Goal: Information Seeking & Learning: Learn about a topic

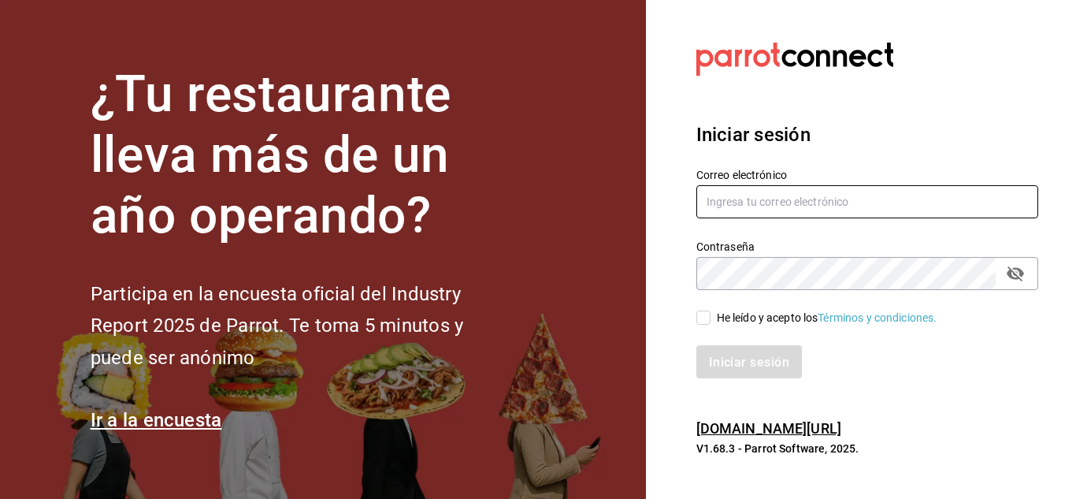
type input "[EMAIL_ADDRESS][DOMAIN_NAME]"
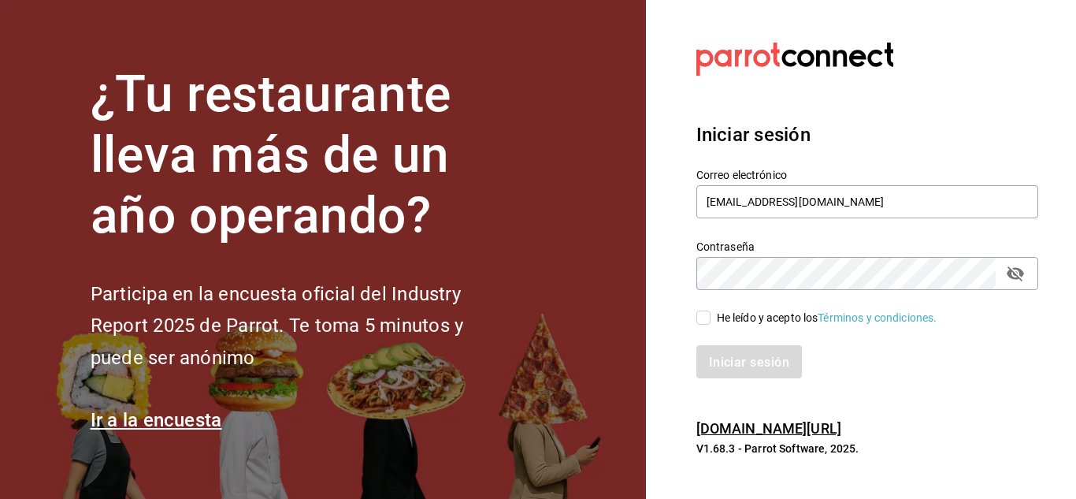
click at [1006, 272] on icon "campo de contraseña" at bounding box center [1015, 273] width 19 height 19
click at [708, 321] on input "He leído y acepto los Términos y condiciones." at bounding box center [704, 317] width 14 height 14
checkbox input "true"
click at [727, 358] on font "Iniciar sesión" at bounding box center [750, 361] width 80 height 15
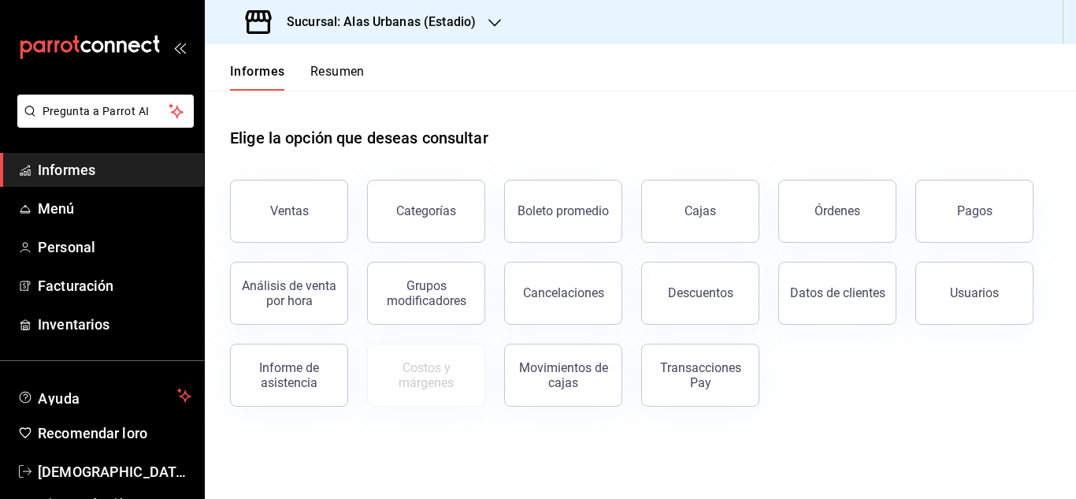
click at [339, 70] on font "Resumen" at bounding box center [337, 71] width 54 height 15
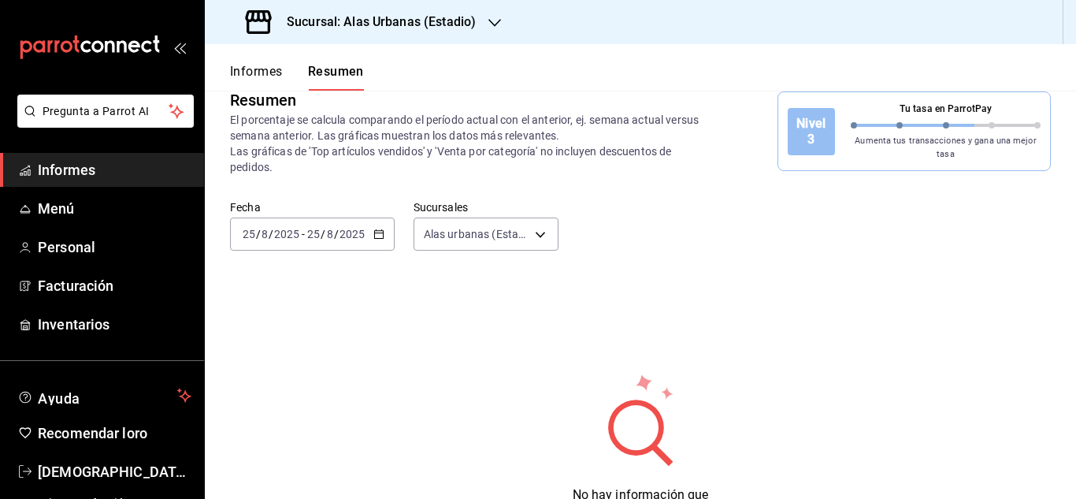
scroll to position [20, 0]
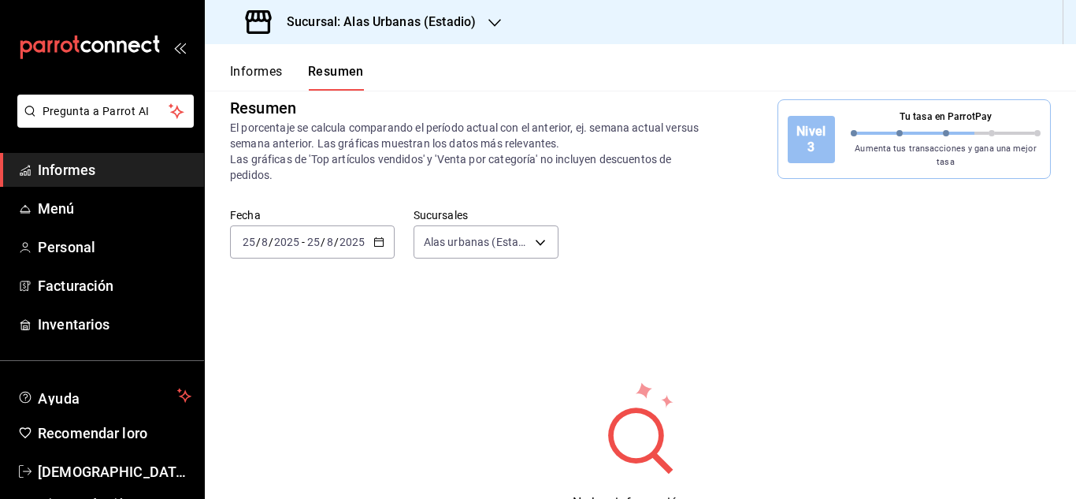
click at [254, 77] on font "Informes" at bounding box center [256, 71] width 53 height 15
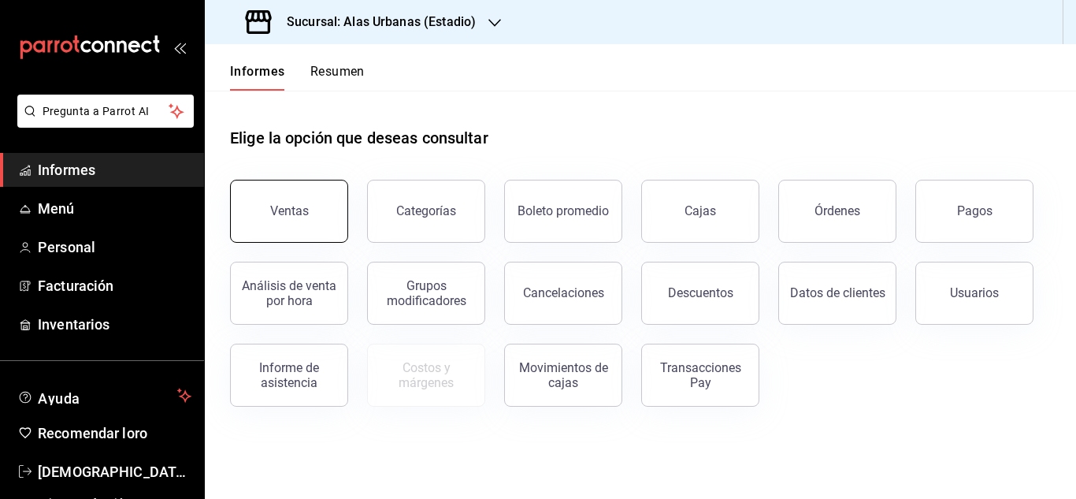
click at [277, 191] on button "Ventas" at bounding box center [289, 211] width 118 height 63
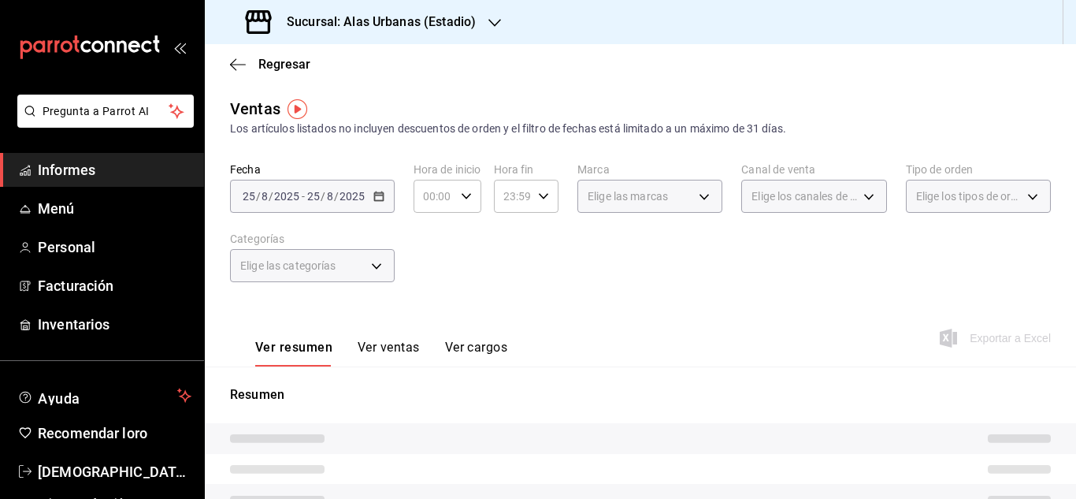
click at [373, 203] on div "2025-08-25 25 / 8 / 2025 - 2025-08-25 25 / 8 / 2025" at bounding box center [312, 196] width 165 height 33
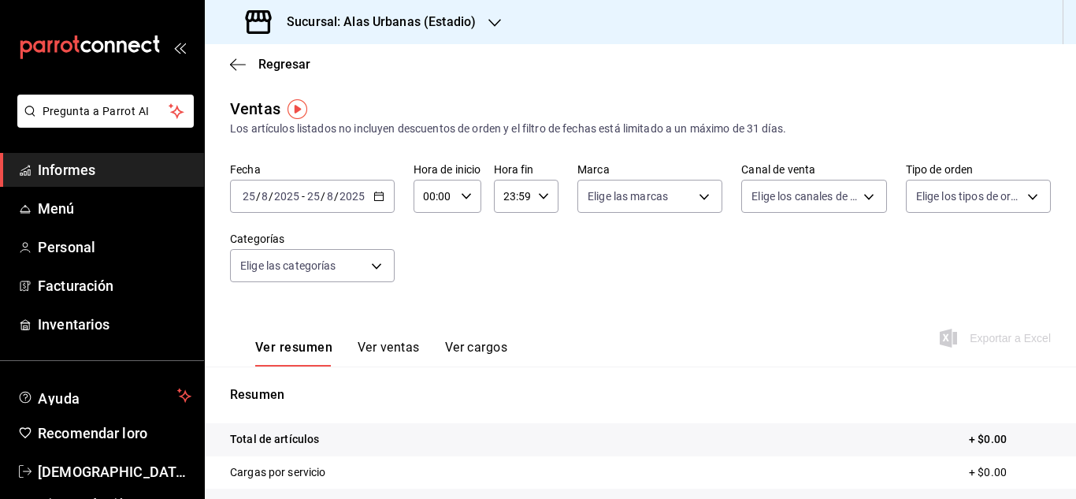
click at [385, 201] on div "2025-08-25 25 / 8 / 2025 - 2025-08-25 25 / 8 / 2025" at bounding box center [312, 196] width 165 height 33
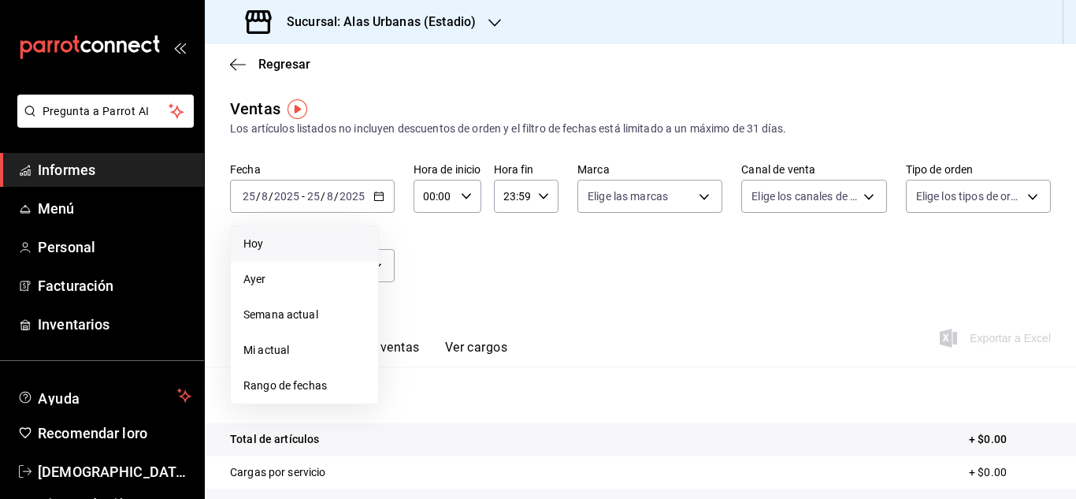
click at [308, 243] on span "Hoy" at bounding box center [304, 244] width 122 height 17
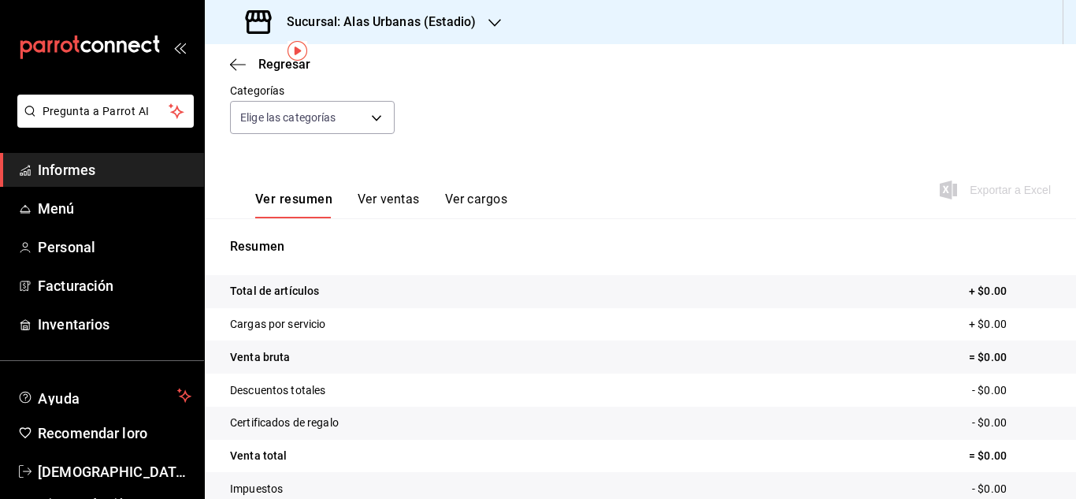
scroll to position [48, 0]
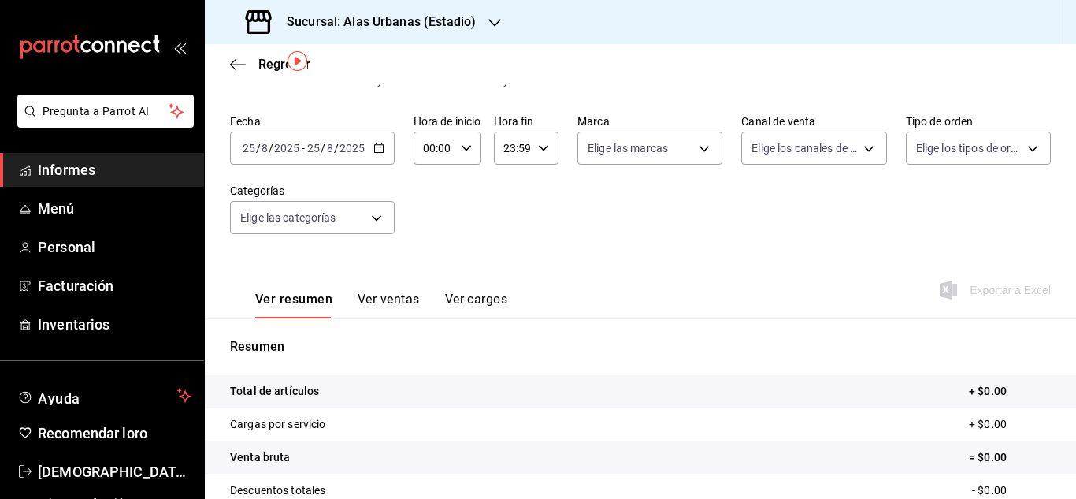
click at [388, 153] on div "2025-08-25 25 / 8 / 2025 - 2025-08-25 25 / 8 / 2025" at bounding box center [312, 148] width 165 height 33
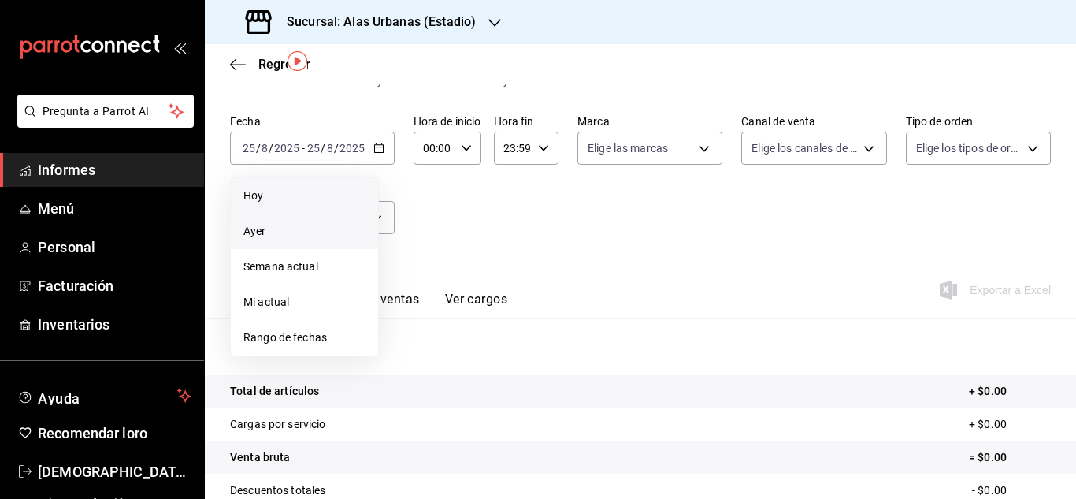
click at [321, 222] on li "Ayer" at bounding box center [304, 231] width 147 height 35
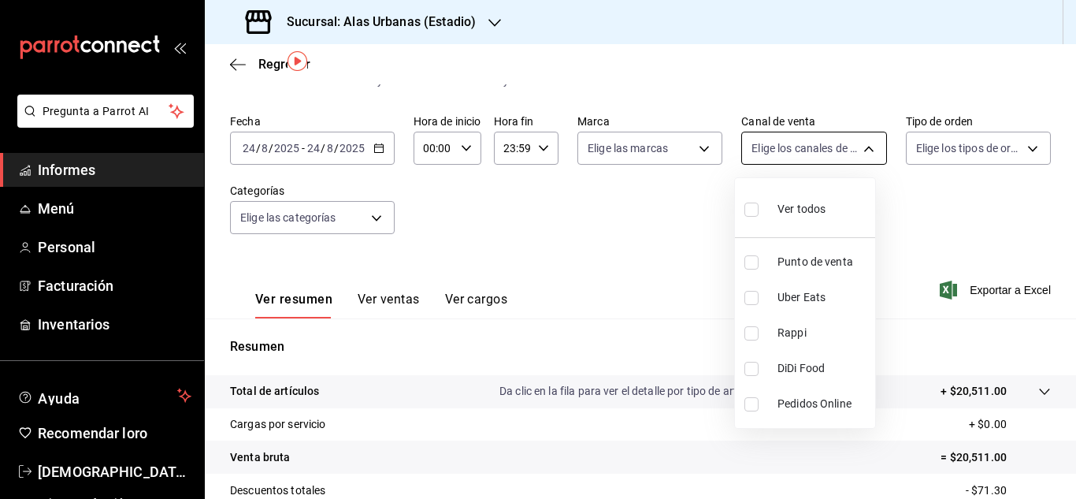
click at [802, 142] on body "Pregunta a Parrot AI Informes Menú Personal Facturación Inventarios Ayuda Recom…" at bounding box center [538, 249] width 1076 height 499
click at [963, 162] on div at bounding box center [538, 249] width 1076 height 499
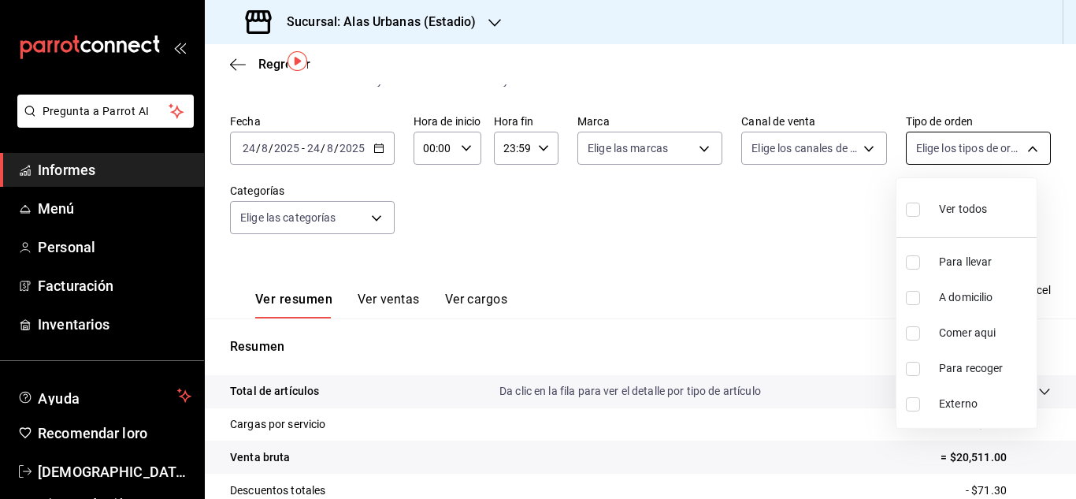
click at [964, 158] on body "Pregunta a Parrot AI Informes Menú Personal Facturación Inventarios Ayuda Recom…" at bounding box center [538, 249] width 1076 height 499
click at [689, 152] on div at bounding box center [538, 249] width 1076 height 499
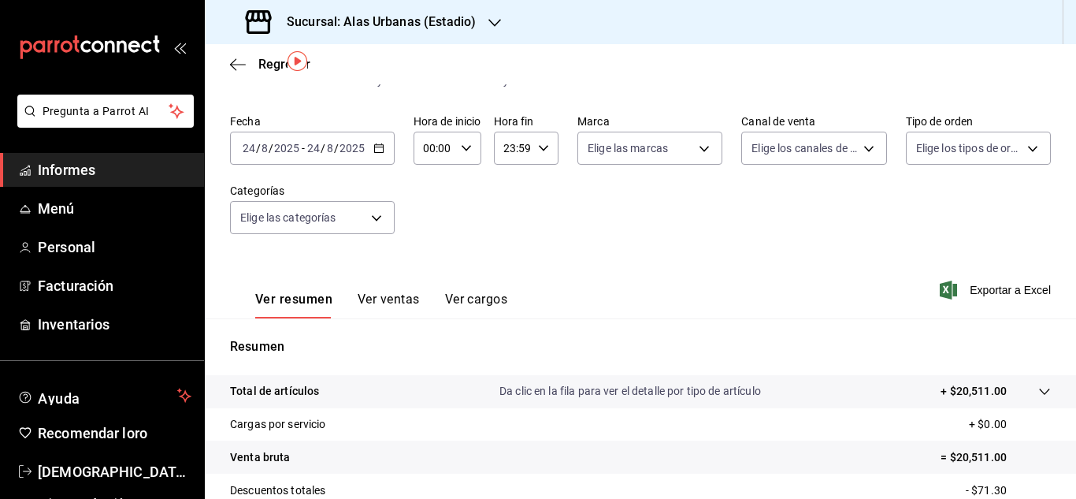
click at [689, 152] on body "Pregunta a Parrot AI Informes Menú Personal Facturación Inventarios Ayuda Recom…" at bounding box center [538, 249] width 1076 height 499
click at [443, 221] on div at bounding box center [538, 249] width 1076 height 499
click at [381, 206] on body "Pregunta a Parrot AI Informes Menú Personal Facturación Inventarios Ayuda Recom…" at bounding box center [538, 249] width 1076 height 499
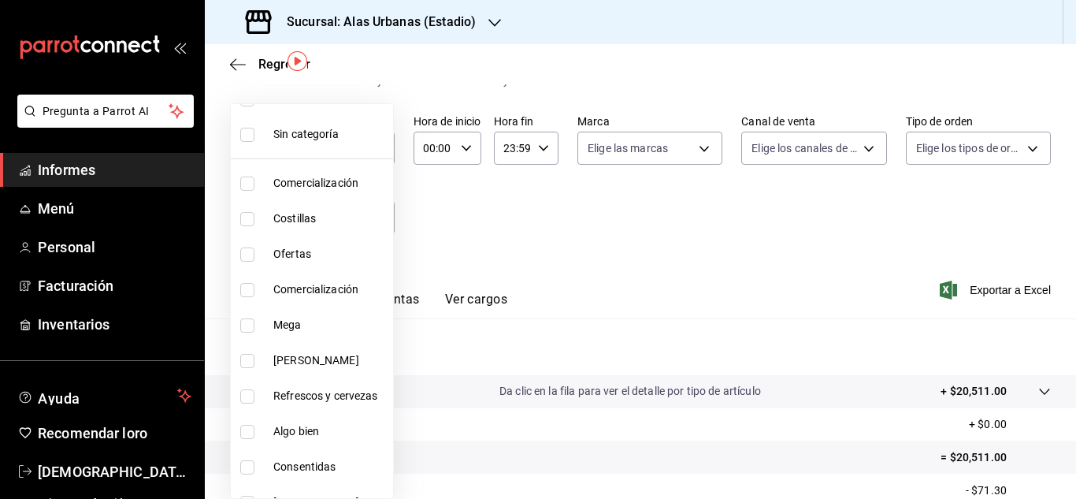
scroll to position [35, 0]
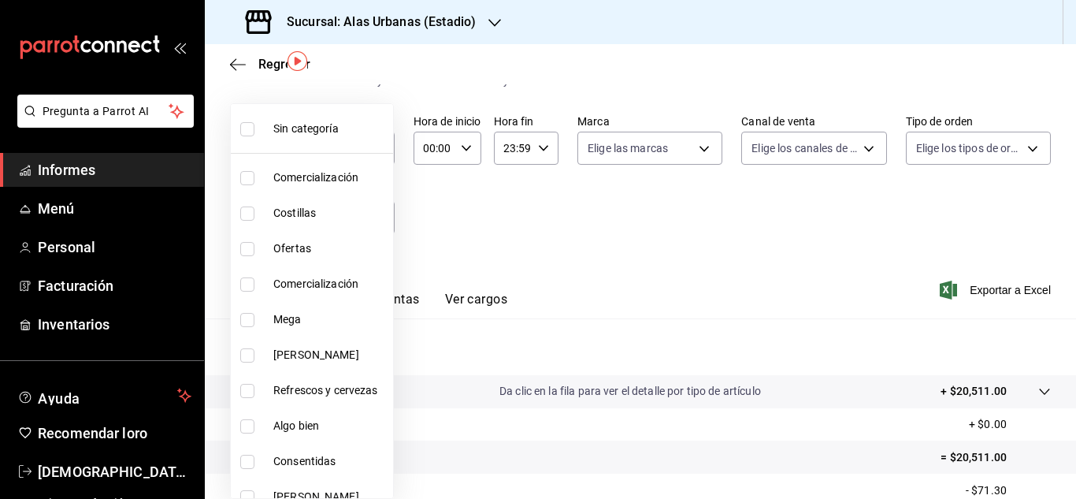
drag, startPoint x: 355, startPoint y: 163, endPoint x: 343, endPoint y: 248, distance: 85.9
click at [355, 165] on li "Comercialización" at bounding box center [312, 177] width 162 height 35
type input "bb0f1f11-e3af-4b03-91fd-ac2a8dc34bf9"
checkbox input "true"
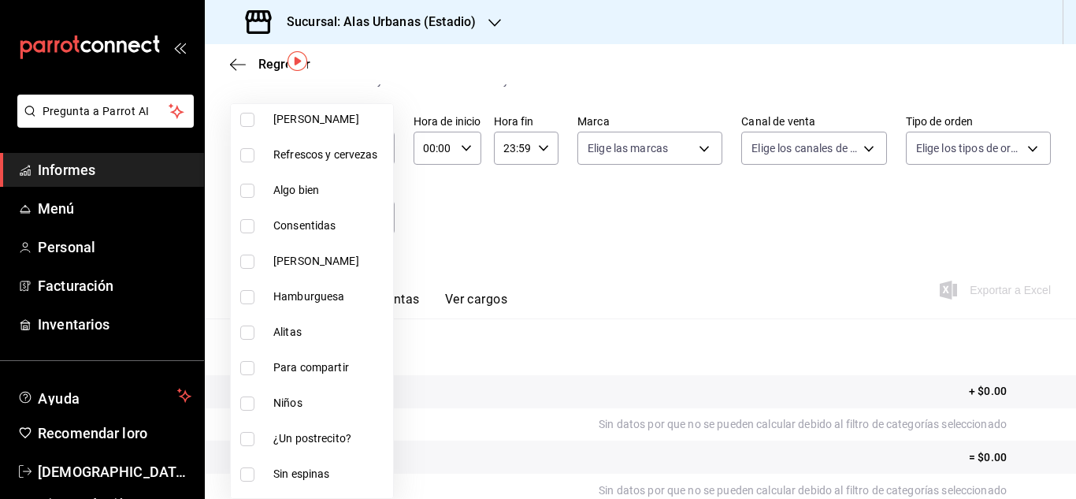
scroll to position [265, 0]
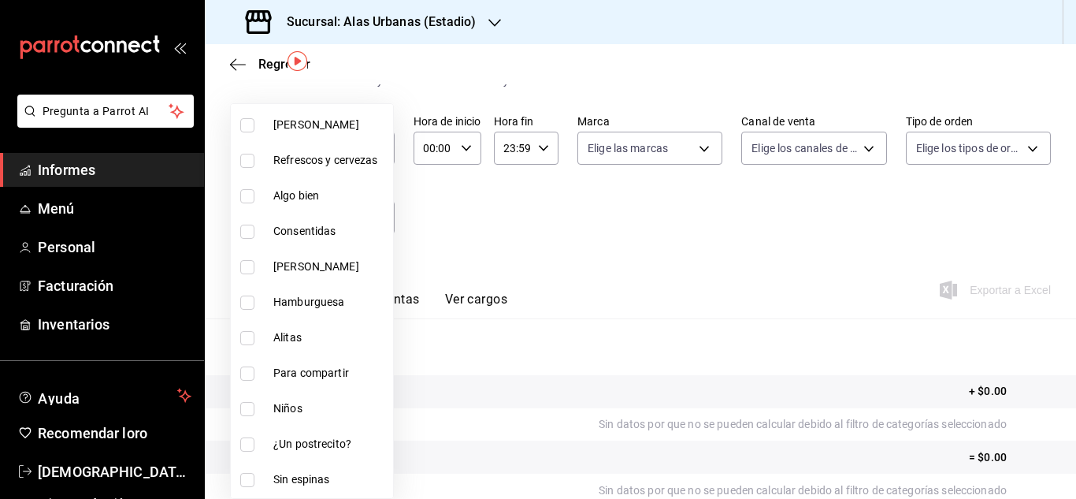
click at [312, 270] on font "Hazlo Combo" at bounding box center [316, 266] width 86 height 13
type input "bb0f1f11-e3af-4b03-91fd-ac2a8dc34bf9,04df8747-9b35-4a4b-ae4a-9932155ed90a"
checkbox input "true"
click at [643, 220] on div at bounding box center [538, 249] width 1076 height 499
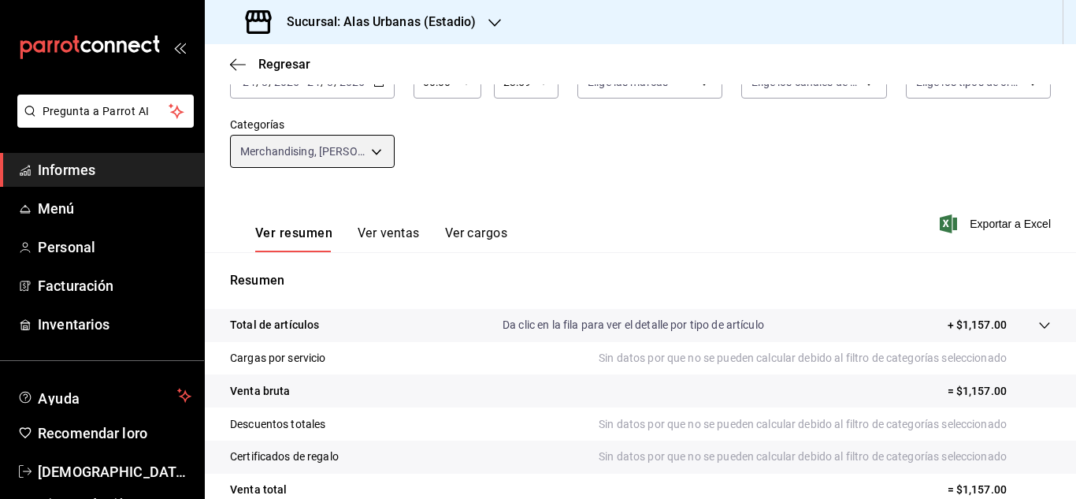
scroll to position [113, 0]
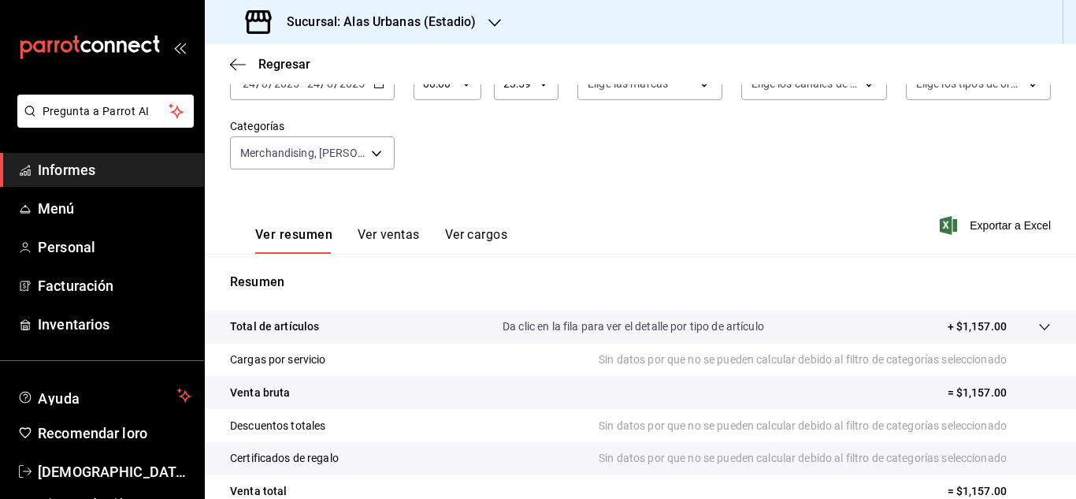
click at [382, 229] on font "Ver ventas" at bounding box center [389, 234] width 62 height 15
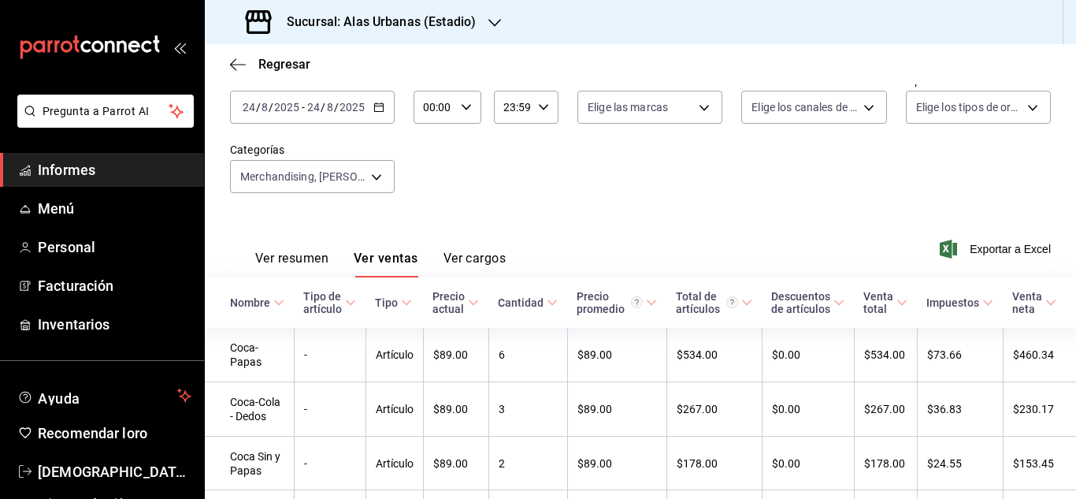
scroll to position [87, 0]
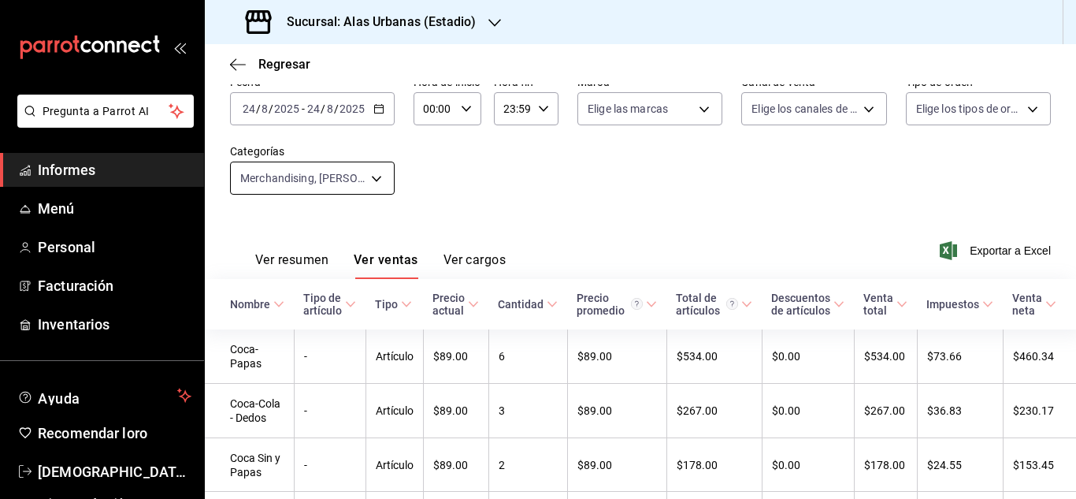
click at [379, 171] on body "Pregunta a Parrot AI Informes Menú Personal Facturación Inventarios Ayuda Recom…" at bounding box center [538, 249] width 1076 height 499
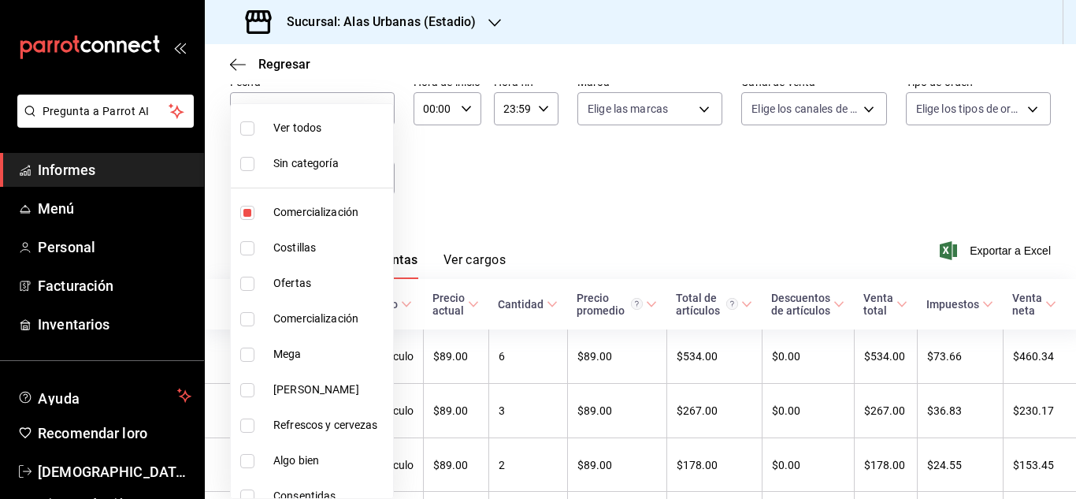
click at [325, 204] on span "Comercialización" at bounding box center [329, 212] width 113 height 17
type input "04df8747-9b35-4a4b-ae4a-9932155ed90a"
checkbox input "false"
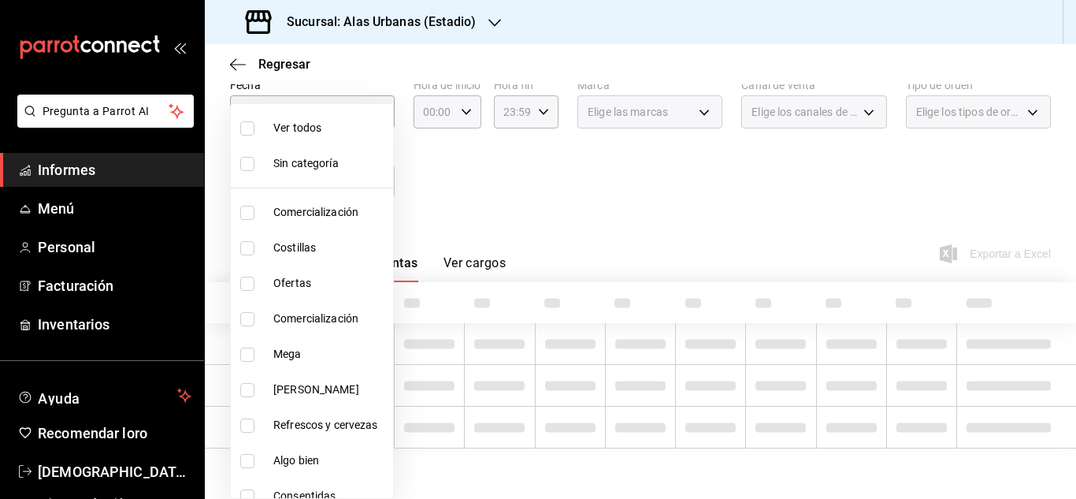
click at [499, 174] on div at bounding box center [538, 249] width 1076 height 499
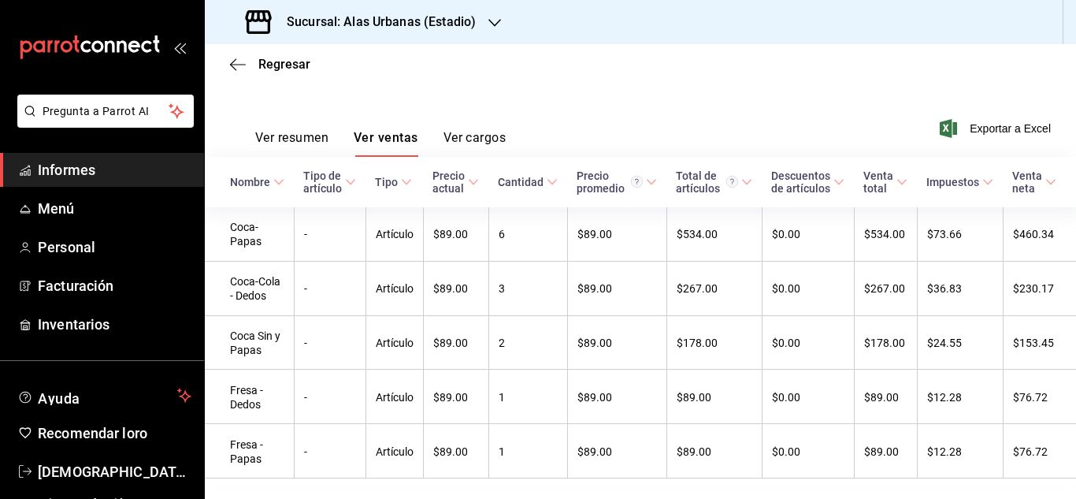
scroll to position [106, 0]
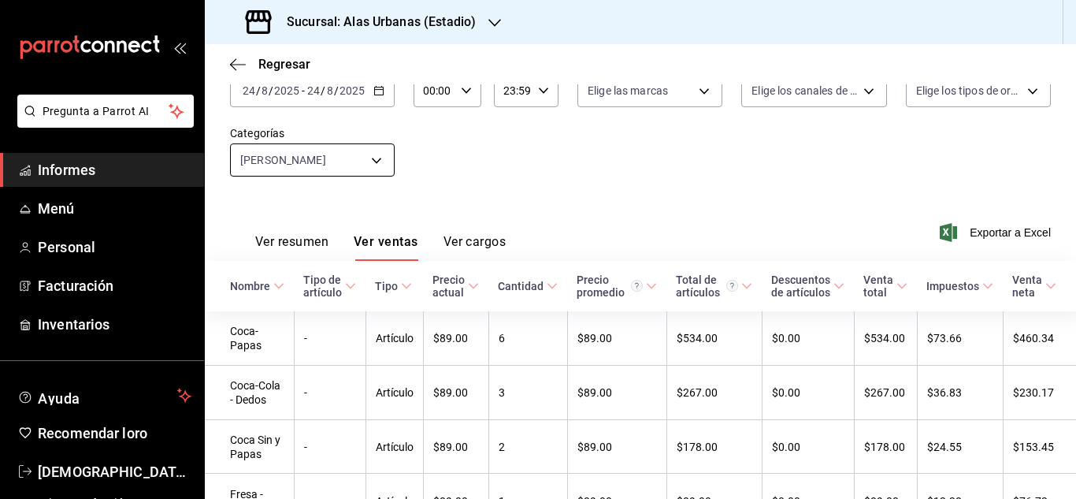
click at [379, 153] on body "Pregunta a Parrot AI Informes Menú Personal Facturación Inventarios Ayuda Recom…" at bounding box center [538, 249] width 1076 height 499
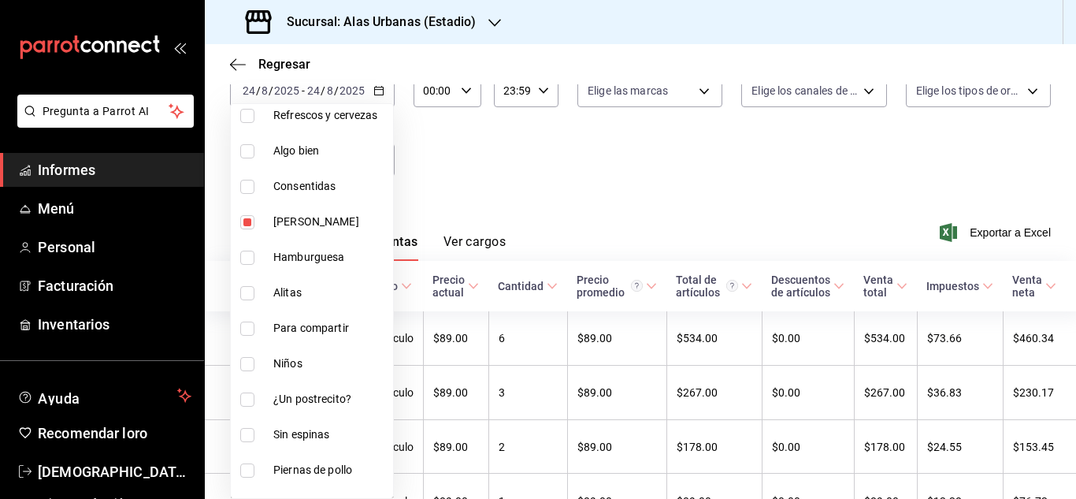
scroll to position [307, 0]
click at [256, 220] on label at bounding box center [250, 224] width 20 height 14
click at [255, 220] on input "checkbox" at bounding box center [247, 224] width 14 height 14
checkbox input "true"
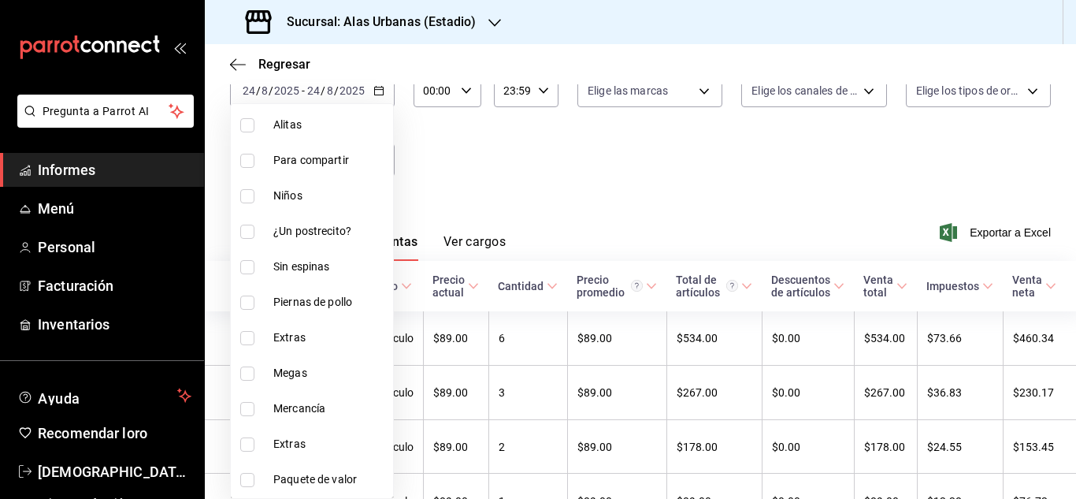
scroll to position [483, 0]
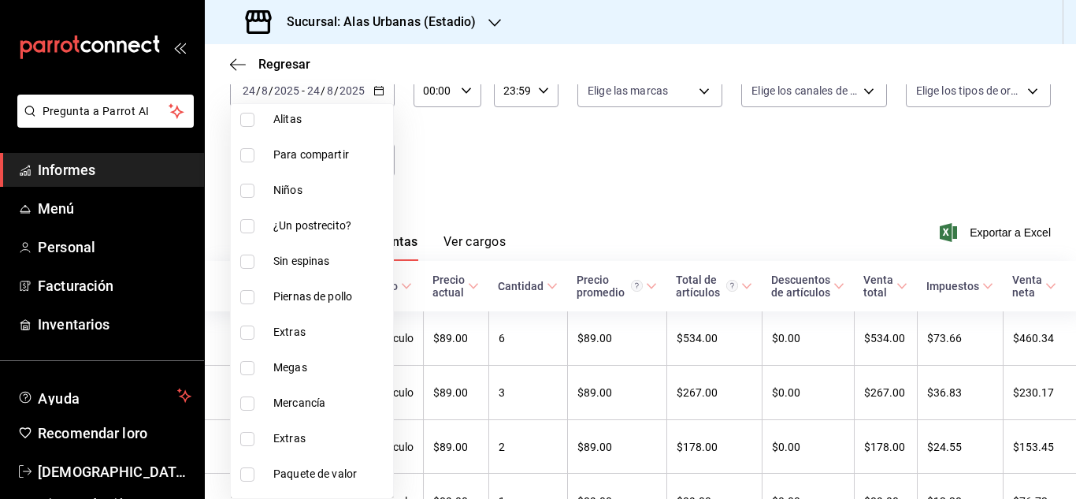
click at [338, 227] on font "¿Un postrecito?" at bounding box center [312, 225] width 78 height 13
type input "04df8747-9b35-4a4b-ae4a-9932155ed90a,7174bb25-aaab-481c-8b36-103bcf1ac3f9"
checkbox input "true"
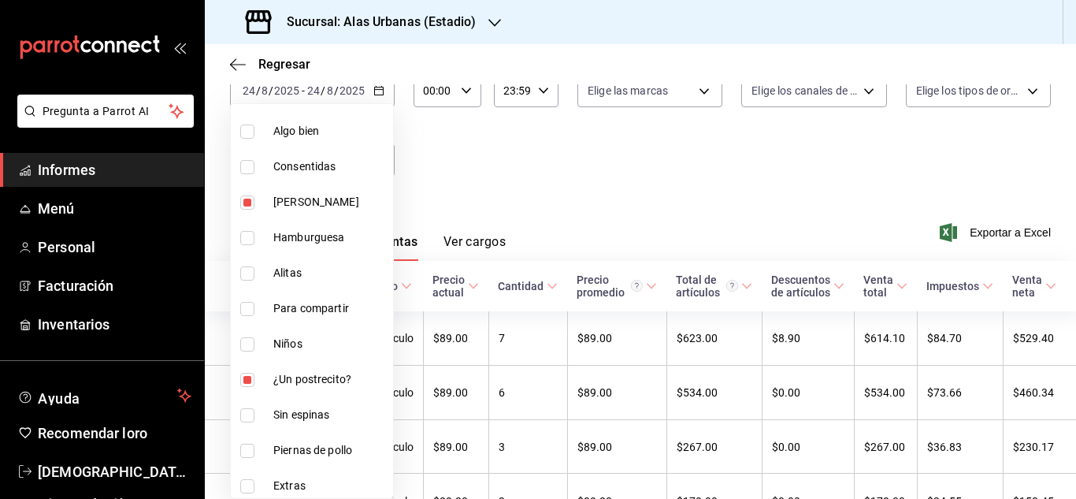
scroll to position [323, 0]
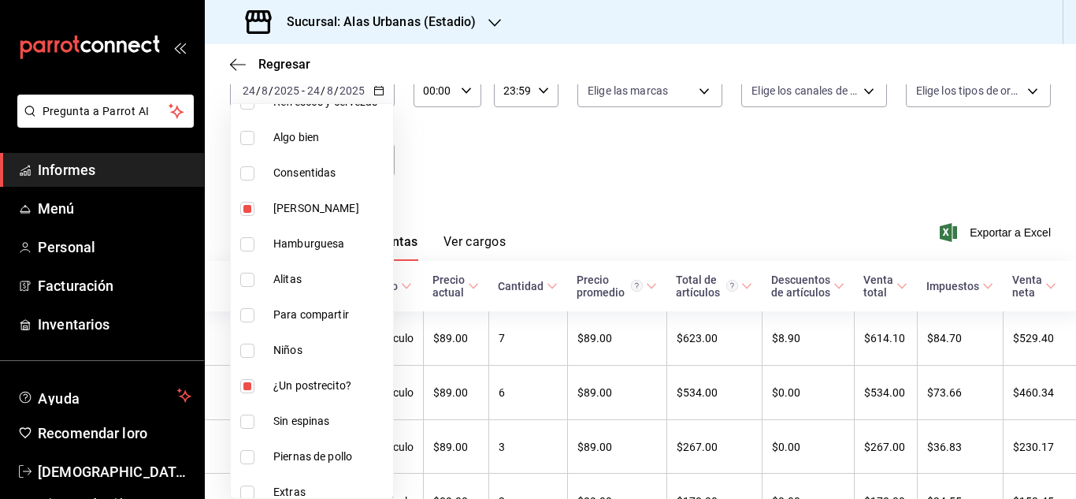
click at [258, 202] on label at bounding box center [250, 209] width 20 height 14
click at [255, 202] on input "checkbox" at bounding box center [247, 209] width 14 height 14
checkbox input "true"
type input "7174bb25-aaab-481c-8b36-103bcf1ac3f9,04df8747-9b35-4a4b-ae4a-9932155ed90a"
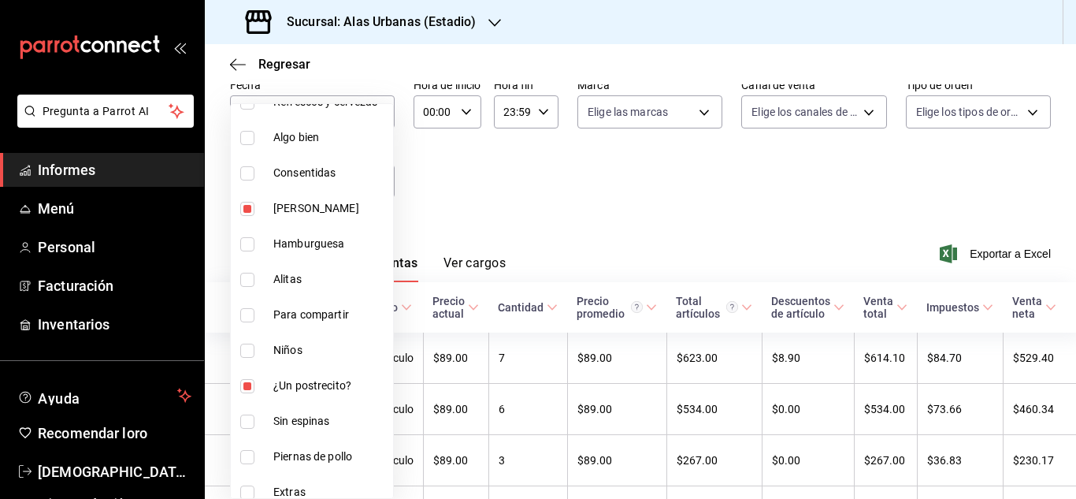
scroll to position [106, 0]
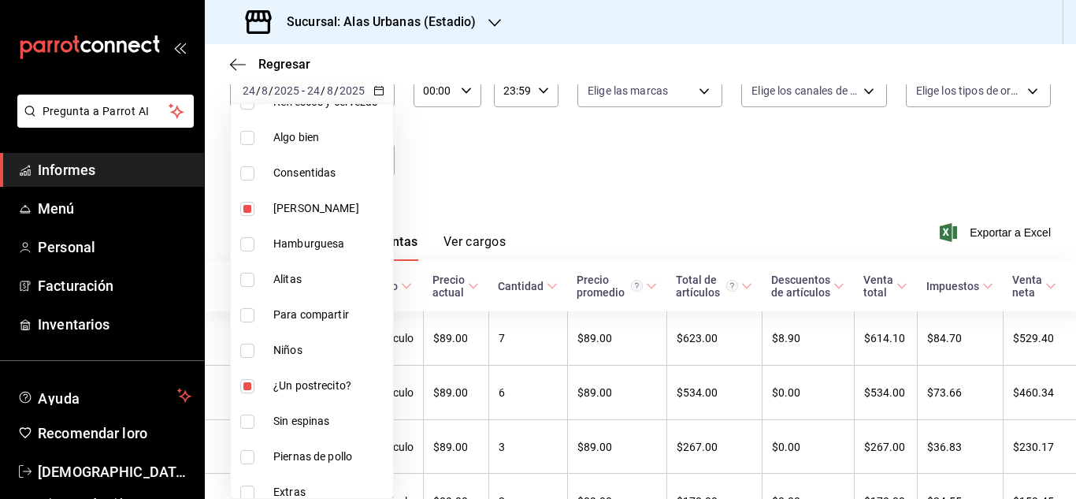
click at [253, 205] on input "checkbox" at bounding box center [247, 209] width 14 height 14
checkbox input "false"
type input "7174bb25-aaab-481c-8b36-103bcf1ac3f9"
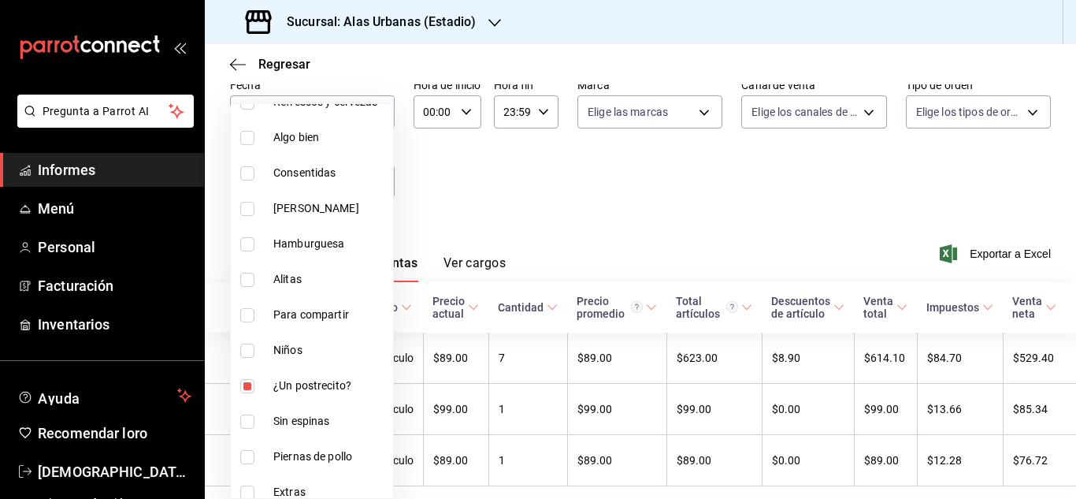
scroll to position [106, 0]
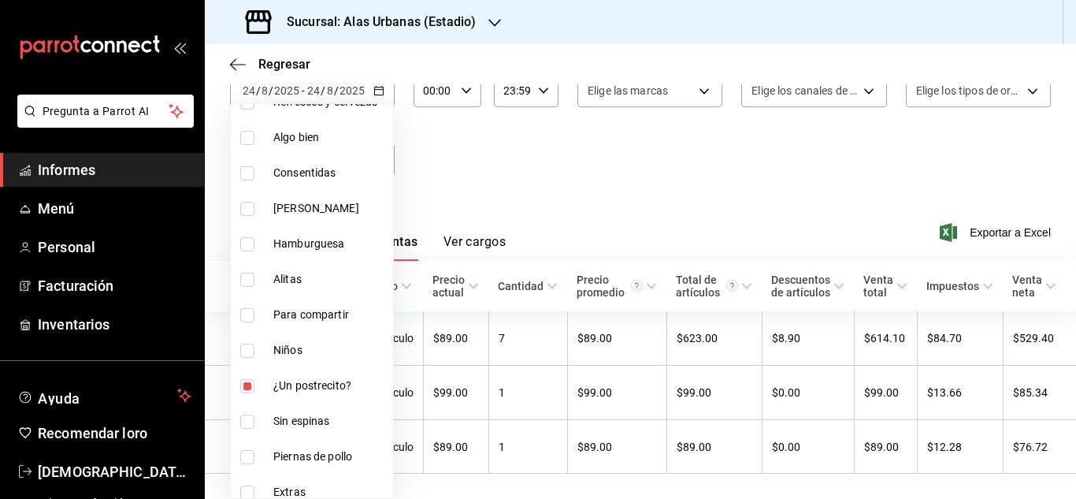
click at [448, 220] on div at bounding box center [538, 249] width 1076 height 499
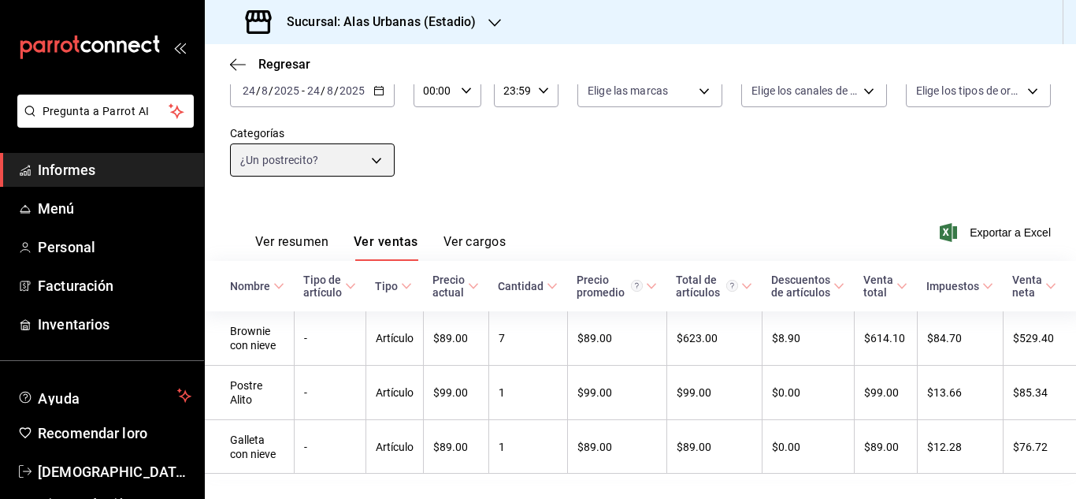
scroll to position [154, 0]
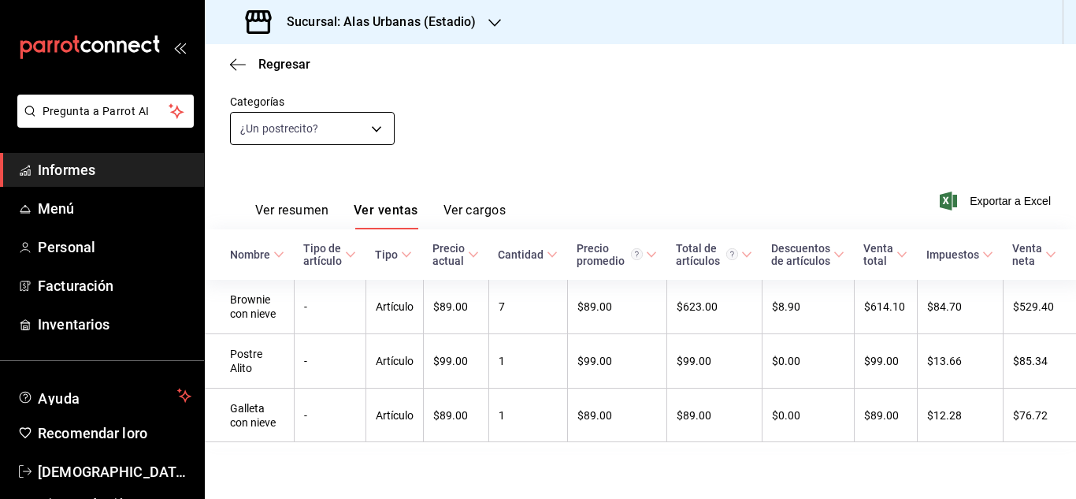
click at [370, 124] on body "Pregunta a Parrot AI Informes Menú Personal Facturación Inventarios Ayuda Recom…" at bounding box center [538, 249] width 1076 height 499
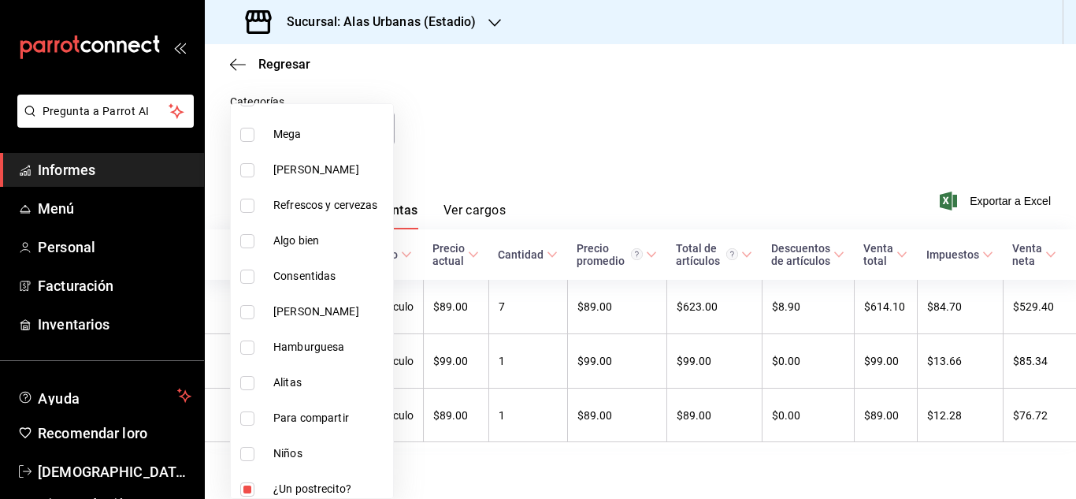
scroll to position [210, 0]
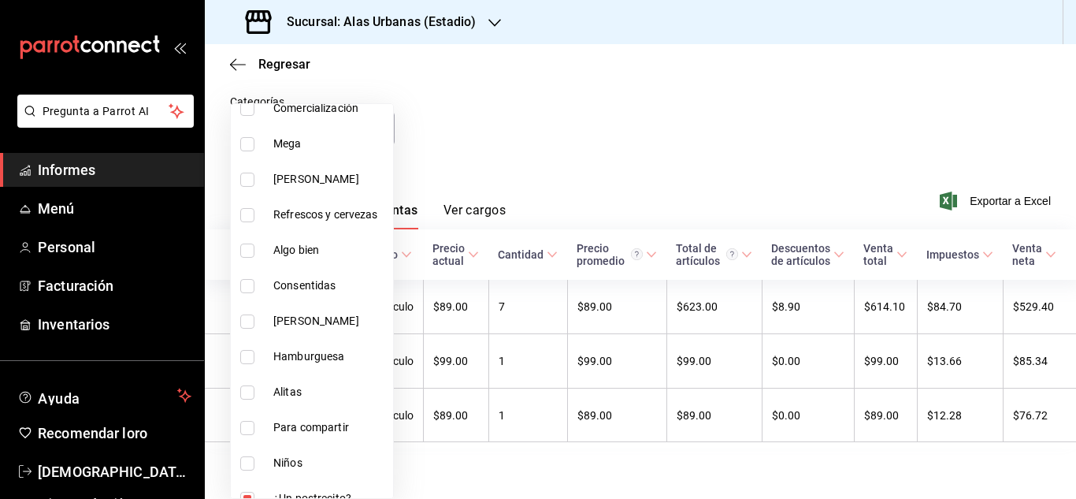
click at [259, 173] on label at bounding box center [250, 180] width 20 height 14
click at [255, 173] on input "checkbox" at bounding box center [247, 180] width 14 height 14
checkbox input "false"
type input "7174bb25-aaab-481c-8b36-103bcf1ac3f9"
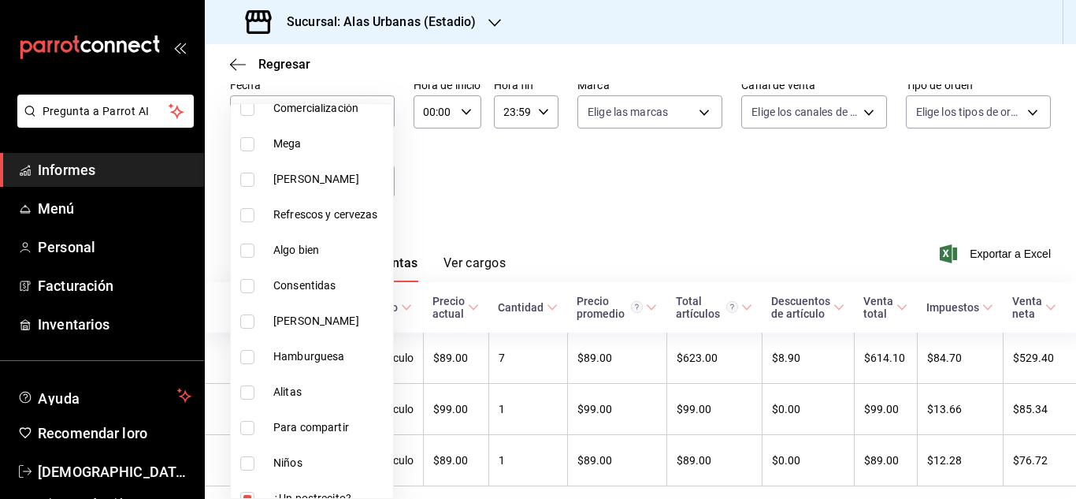
scroll to position [148, 0]
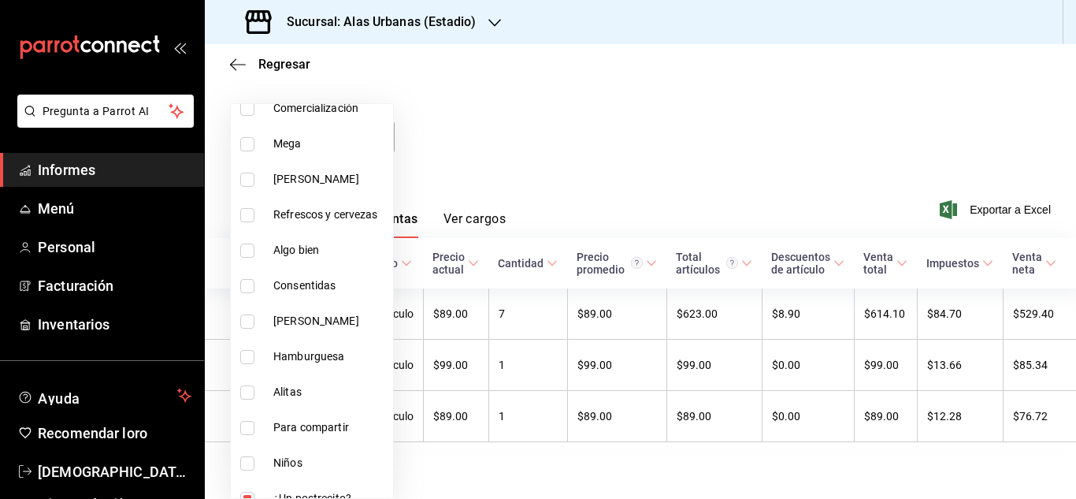
click at [650, 202] on div at bounding box center [538, 249] width 1076 height 499
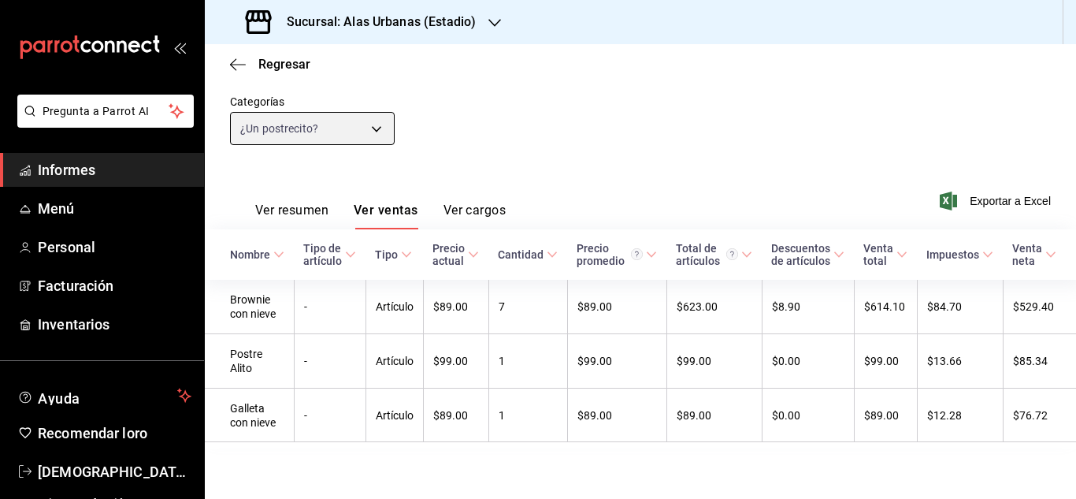
scroll to position [154, 0]
click at [385, 113] on body "Pregunta a Parrot AI Informes Menú Personal Facturación Inventarios Ayuda Recom…" at bounding box center [538, 249] width 1076 height 499
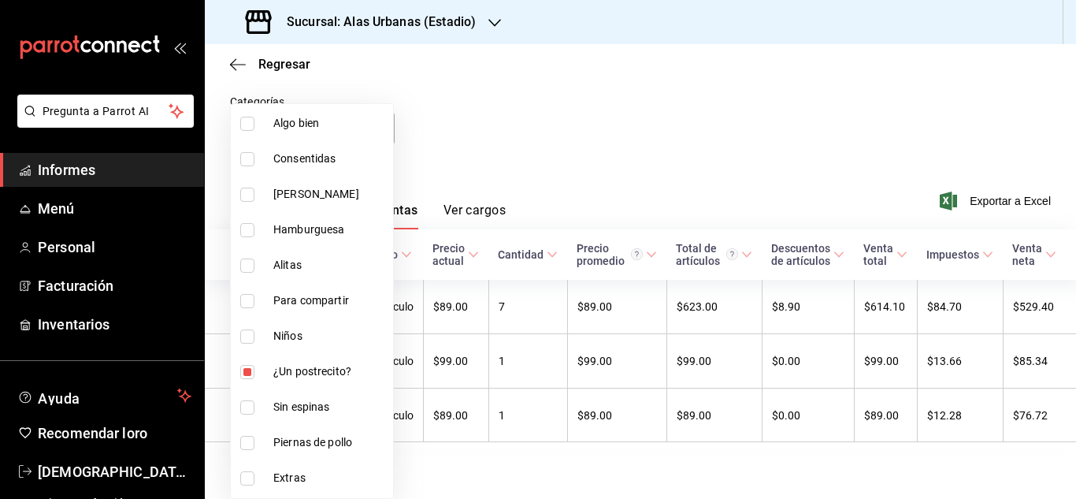
scroll to position [512, 0]
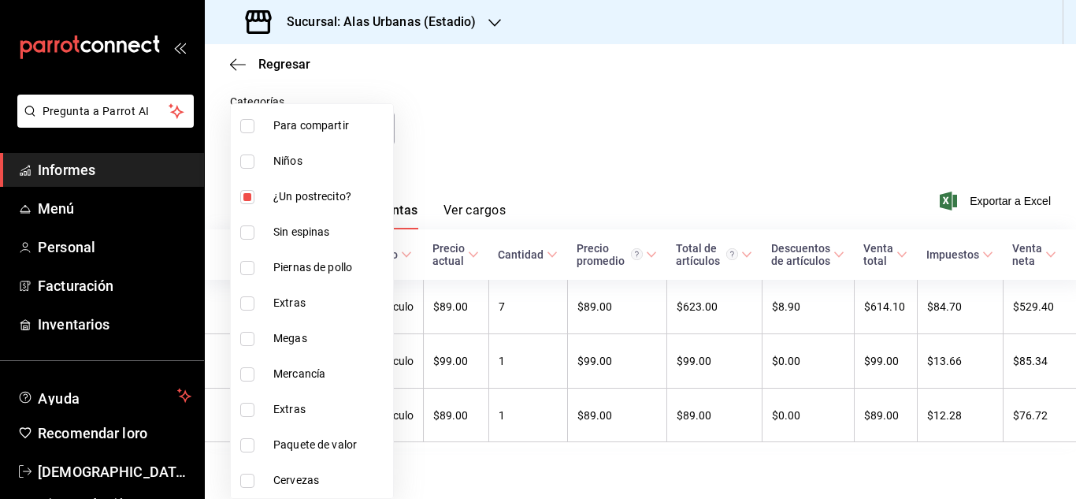
click at [250, 194] on input "checkbox" at bounding box center [247, 197] width 14 height 14
checkbox input "false"
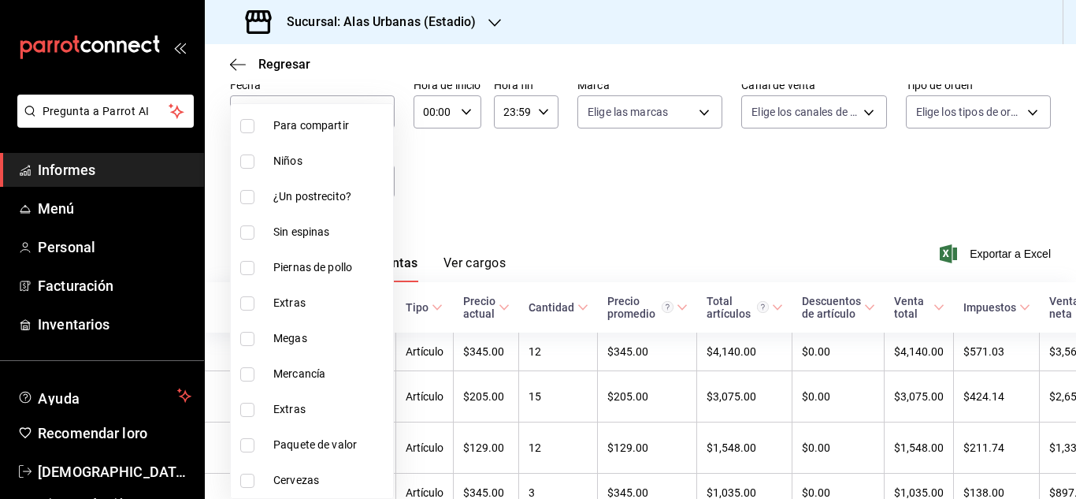
scroll to position [154, 0]
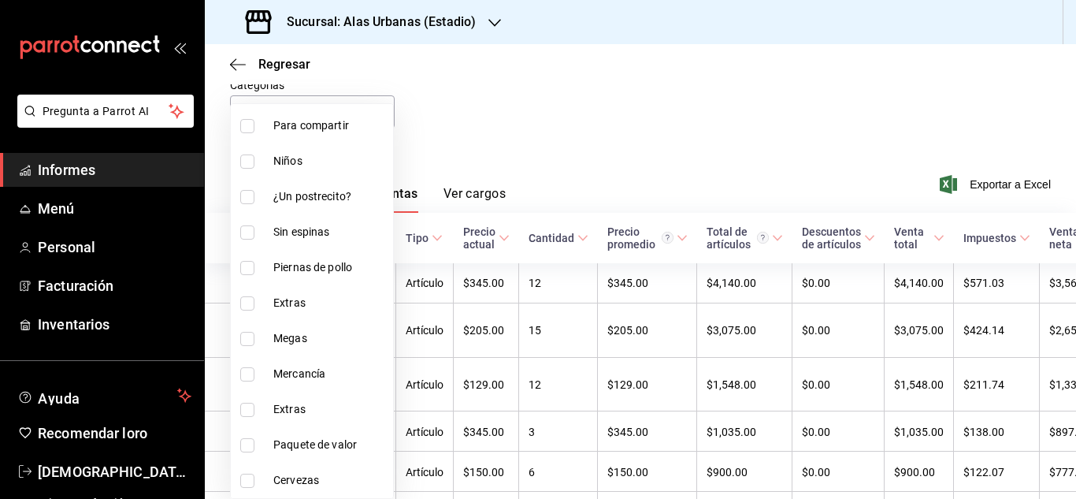
click at [255, 478] on label at bounding box center [250, 481] width 20 height 14
click at [255, 478] on input "checkbox" at bounding box center [247, 481] width 14 height 14
checkbox input "false"
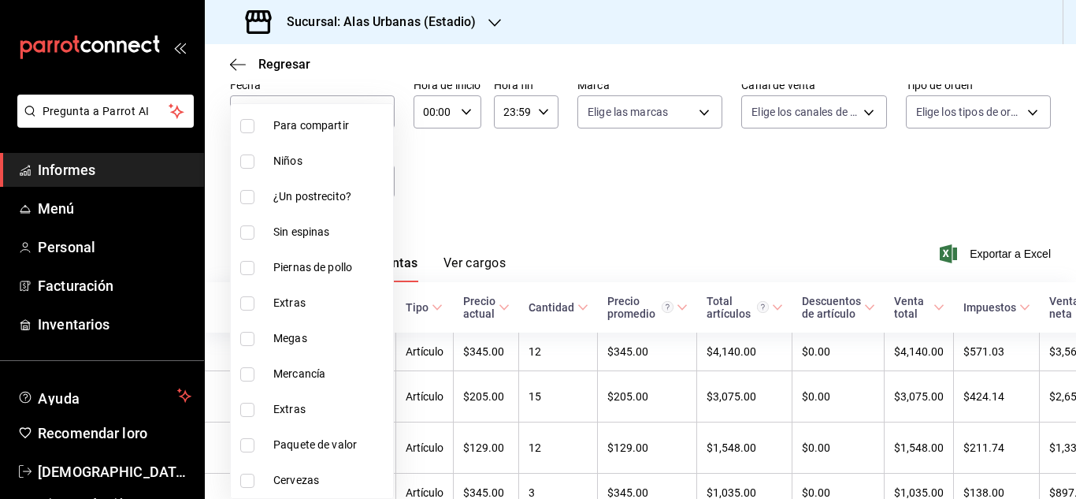
scroll to position [154, 0]
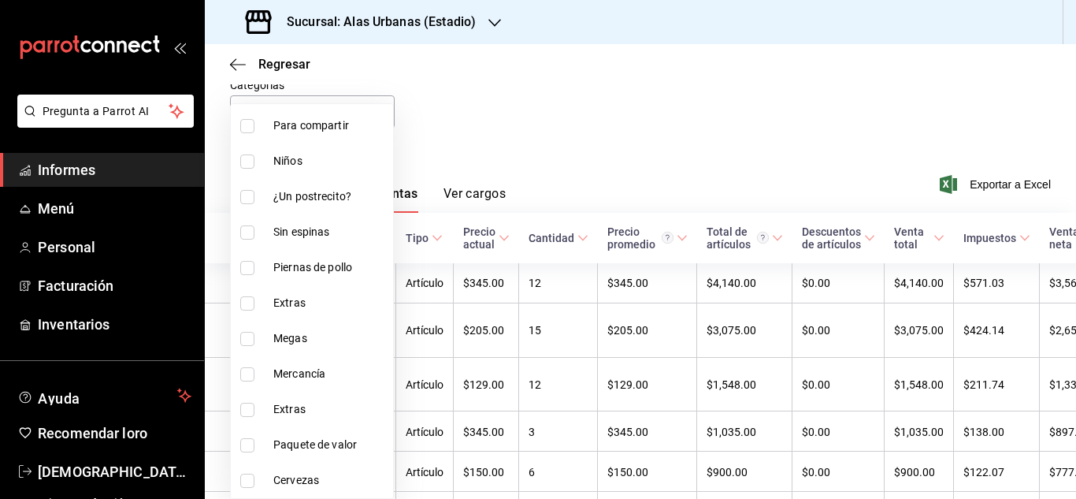
click at [254, 336] on input "checkbox" at bounding box center [247, 339] width 14 height 14
checkbox input "true"
type input "8df2514f-7561-42d1-8a2b-dd4832a340f1"
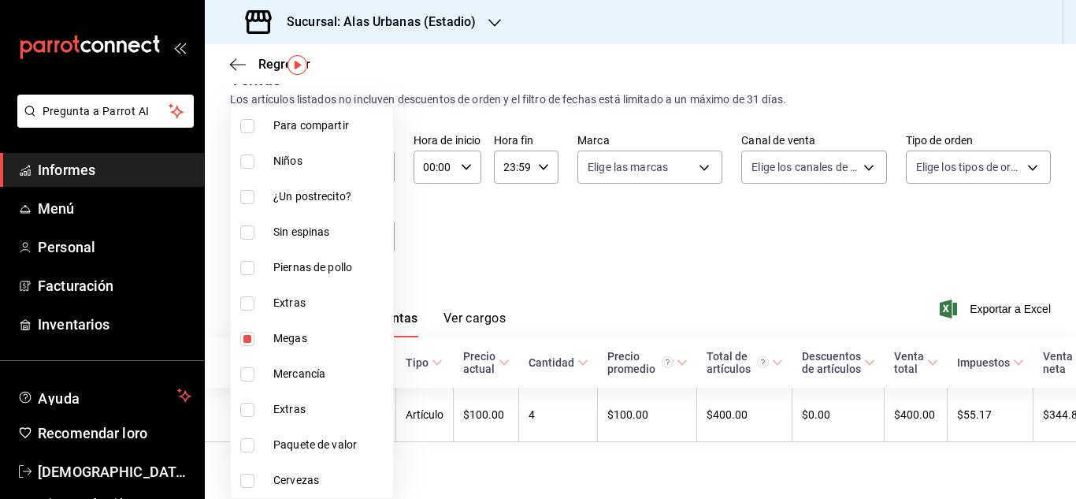
scroll to position [44, 0]
click at [251, 481] on input "checkbox" at bounding box center [247, 481] width 14 height 14
checkbox input "true"
type input "8df2514f-7561-42d1-8a2b-dd4832a340f1,09719a8d-2f82-4aae-9d36-c6ee90bf7e24"
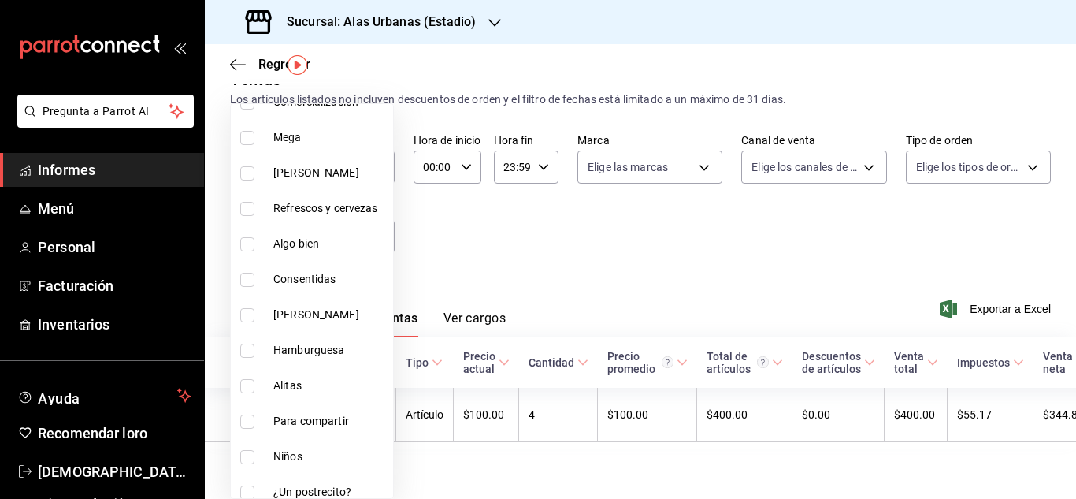
scroll to position [212, 0]
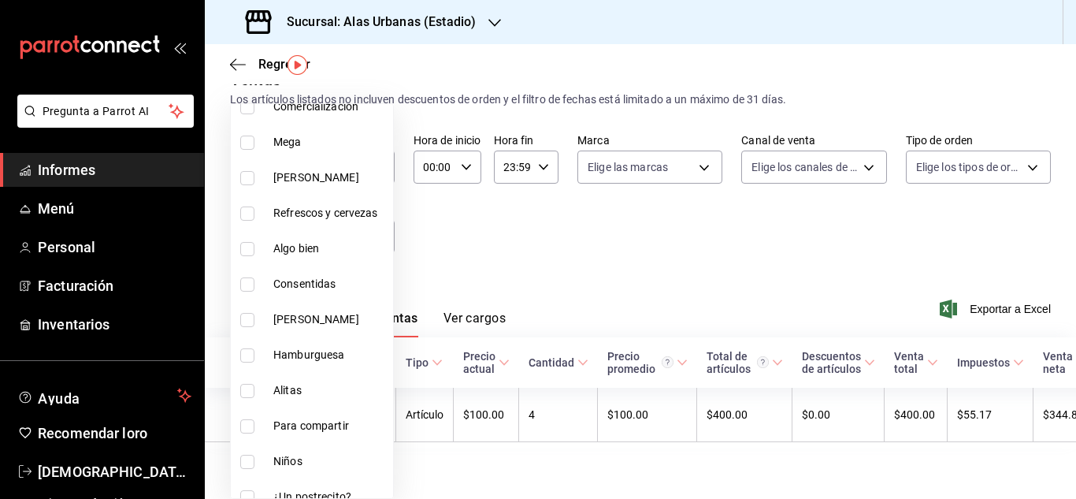
click at [249, 284] on input "checkbox" at bounding box center [247, 284] width 14 height 14
checkbox input "true"
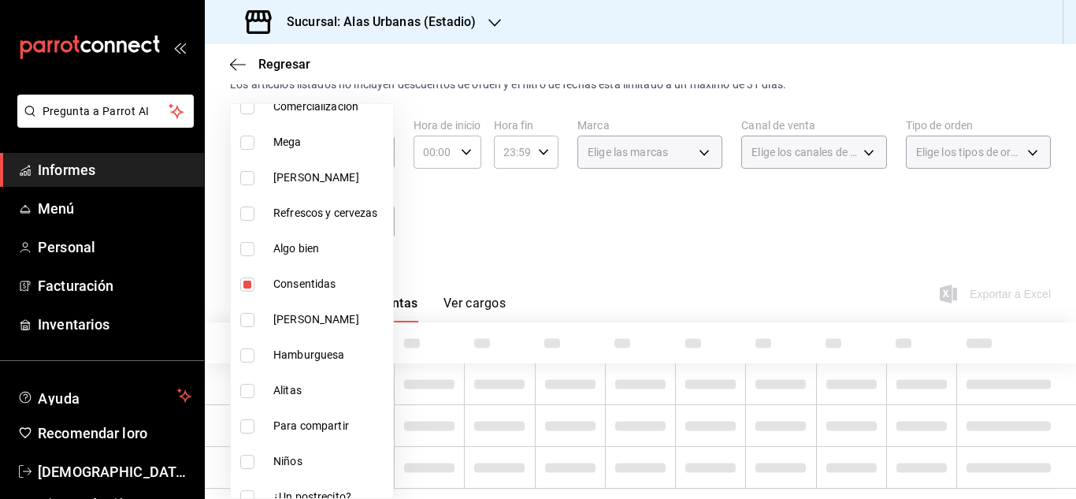
click at [250, 329] on li "Hazlo Combo" at bounding box center [312, 319] width 162 height 35
type input "8df2514f-7561-42d1-8a2b-dd4832a340f1,09719a8d-2f82-4aae-9d36-c6ee90bf7e24,12011…"
checkbox input "true"
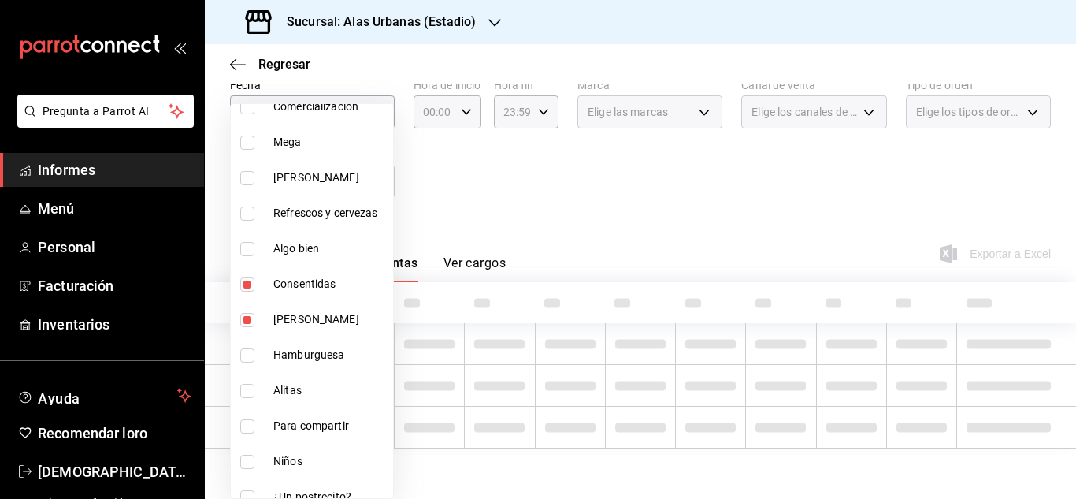
click at [251, 240] on li "Algo bien" at bounding box center [312, 248] width 162 height 35
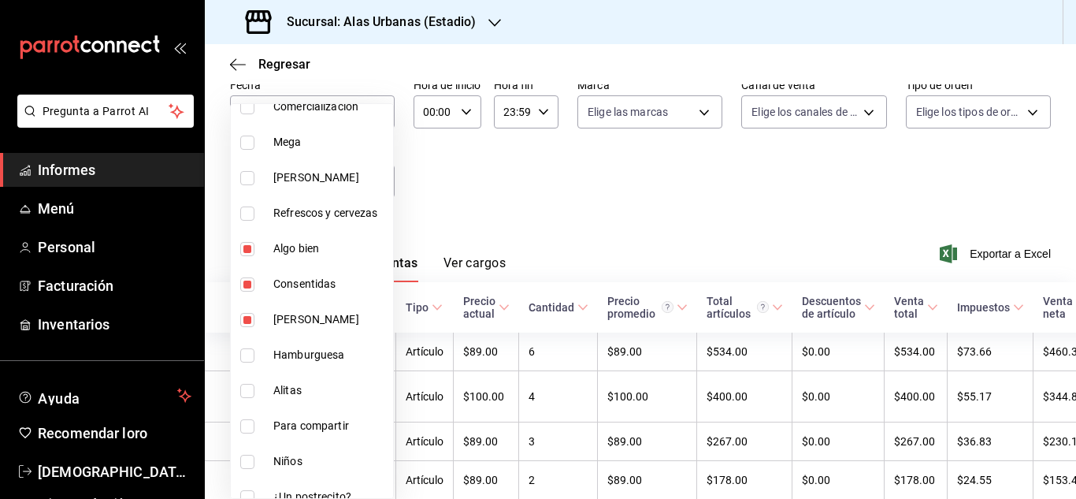
type input "8df2514f-7561-42d1-8a2b-dd4832a340f1,09719a8d-2f82-4aae-9d36-c6ee90bf7e24,12011…"
checkbox input "true"
drag, startPoint x: 250, startPoint y: 212, endPoint x: 333, endPoint y: 208, distance: 82.8
click at [250, 213] on input "checkbox" at bounding box center [247, 213] width 14 height 14
checkbox input "true"
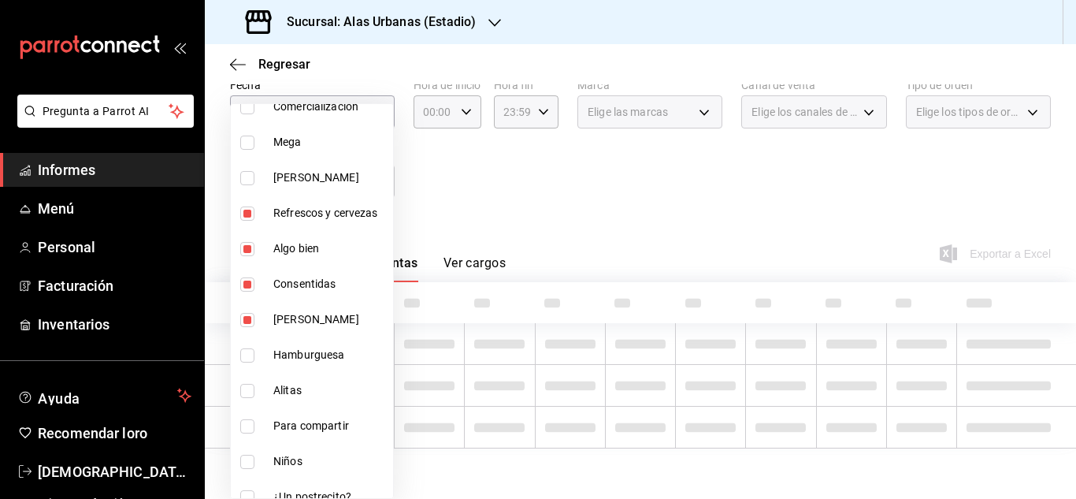
type input "8df2514f-7561-42d1-8a2b-dd4832a340f1,09719a8d-2f82-4aae-9d36-c6ee90bf7e24,12011…"
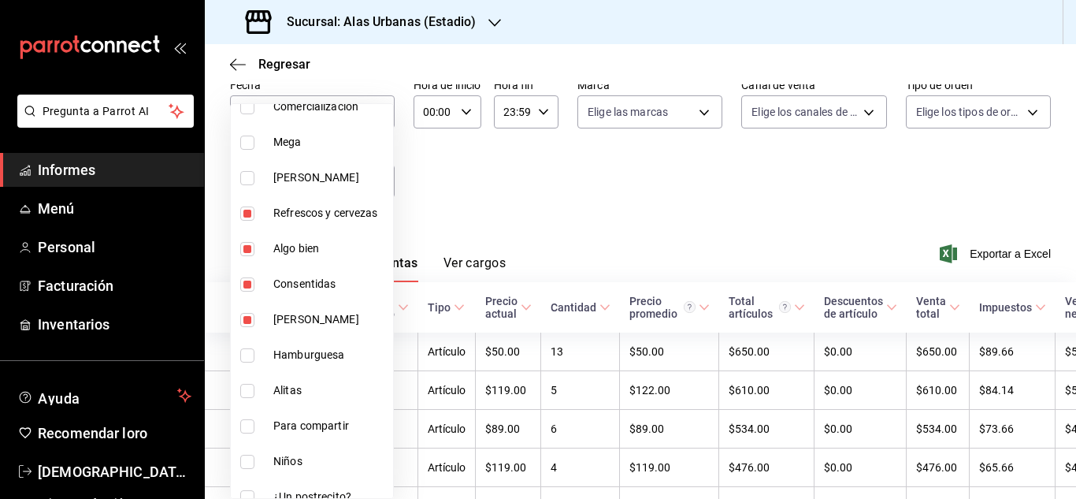
scroll to position [154, 0]
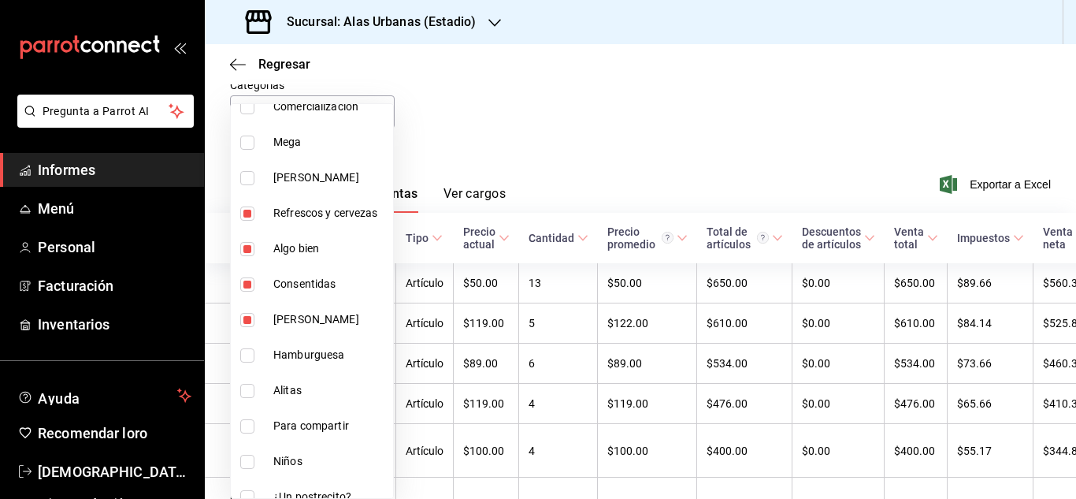
drag, startPoint x: 384, startPoint y: 240, endPoint x: 391, endPoint y: 235, distance: 9.0
click at [391, 234] on div "Ver todos Sin categoría Comercialización Costillas Ofertas Comercialización Meg…" at bounding box center [312, 301] width 164 height 396
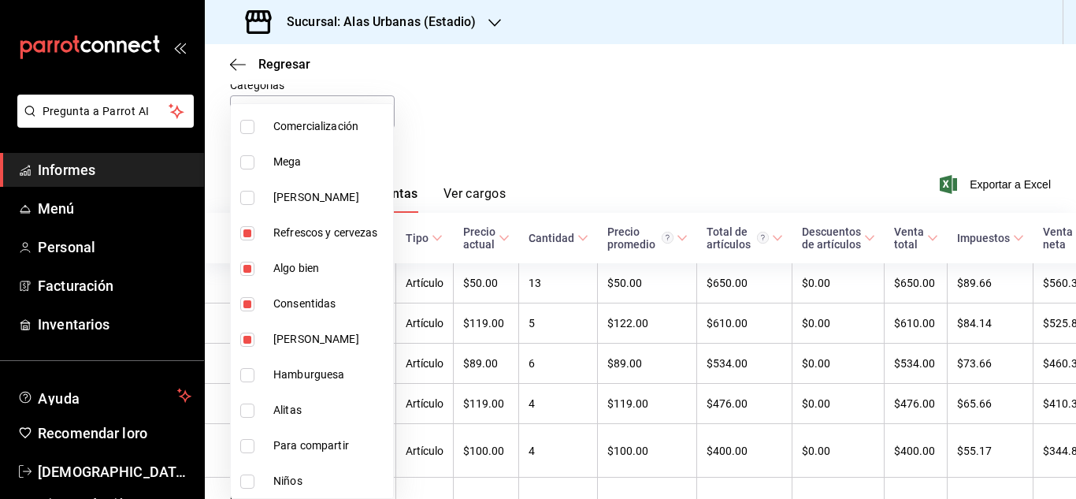
scroll to position [187, 0]
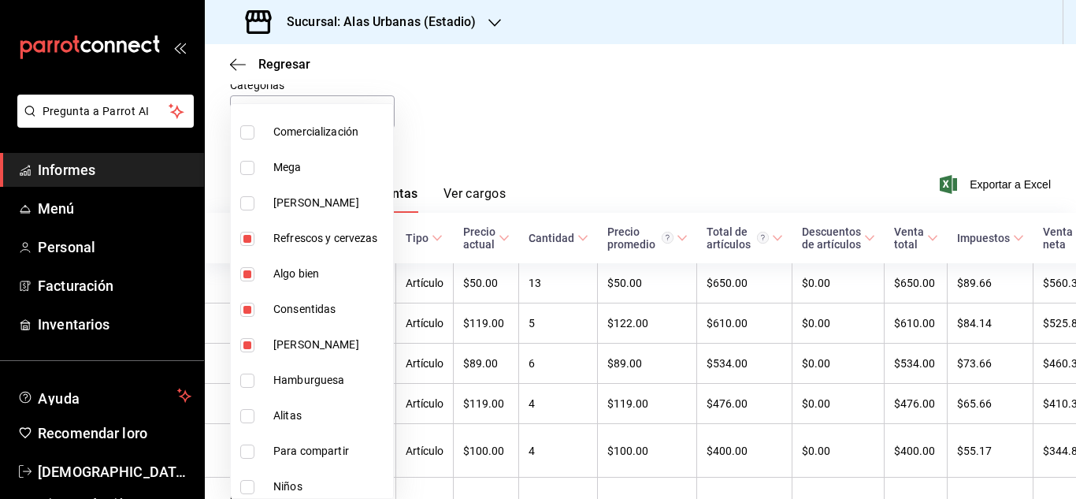
drag, startPoint x: 251, startPoint y: 168, endPoint x: 385, endPoint y: 231, distance: 148.8
click at [251, 168] on input "checkbox" at bounding box center [247, 168] width 14 height 14
checkbox input "true"
type input "8df2514f-7561-42d1-8a2b-dd4832a340f1,09719a8d-2f82-4aae-9d36-c6ee90bf7e24,12011…"
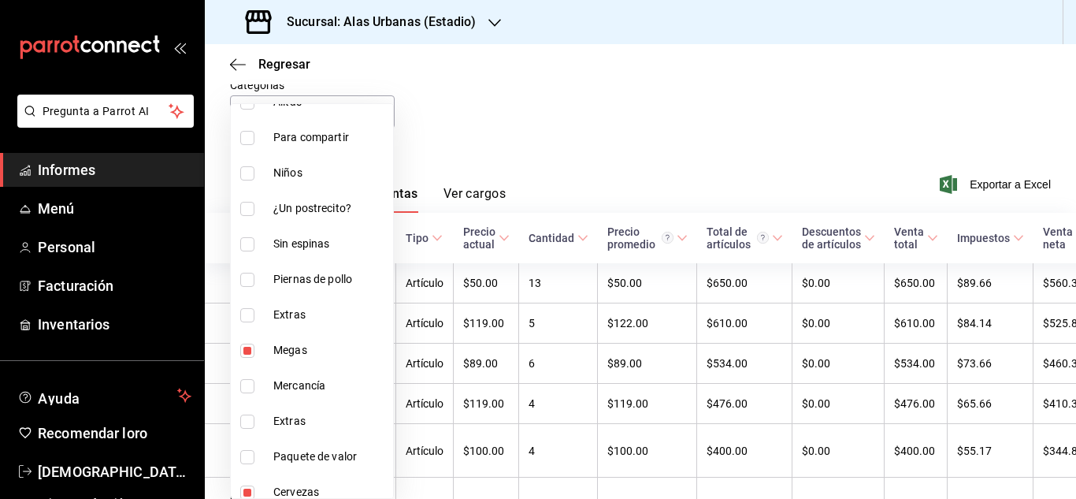
scroll to position [512, 0]
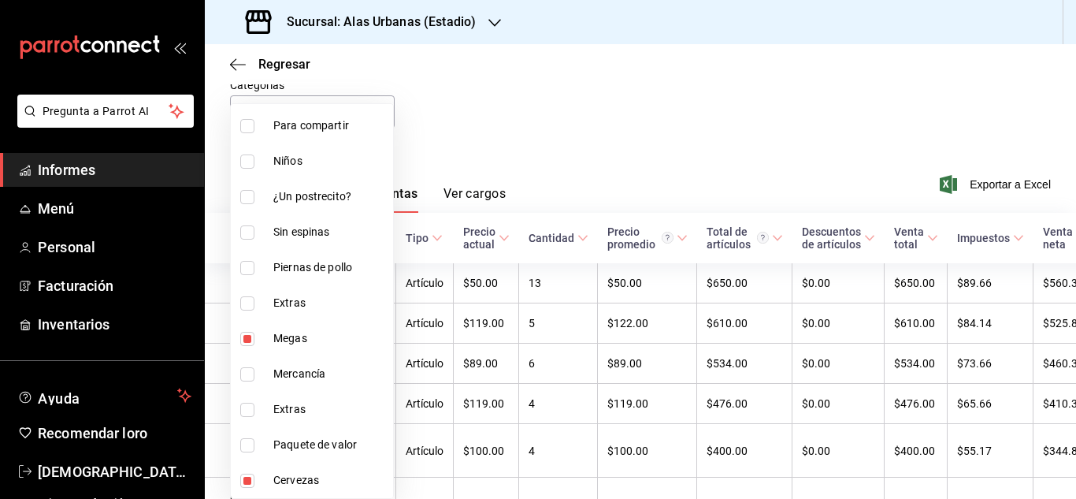
click at [553, 155] on div at bounding box center [538, 249] width 1076 height 499
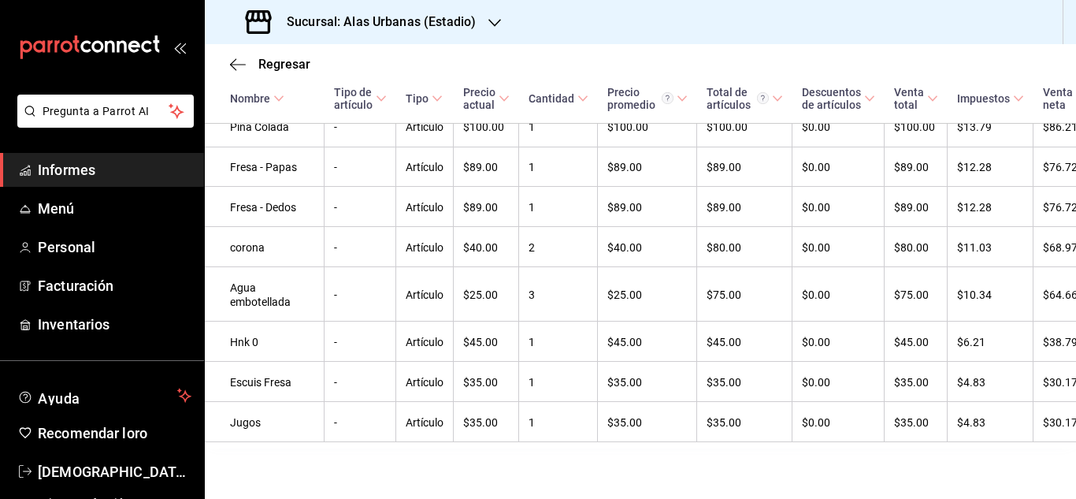
scroll to position [1142, 0]
click at [551, 105] on span "Cantidad" at bounding box center [559, 99] width 60 height 13
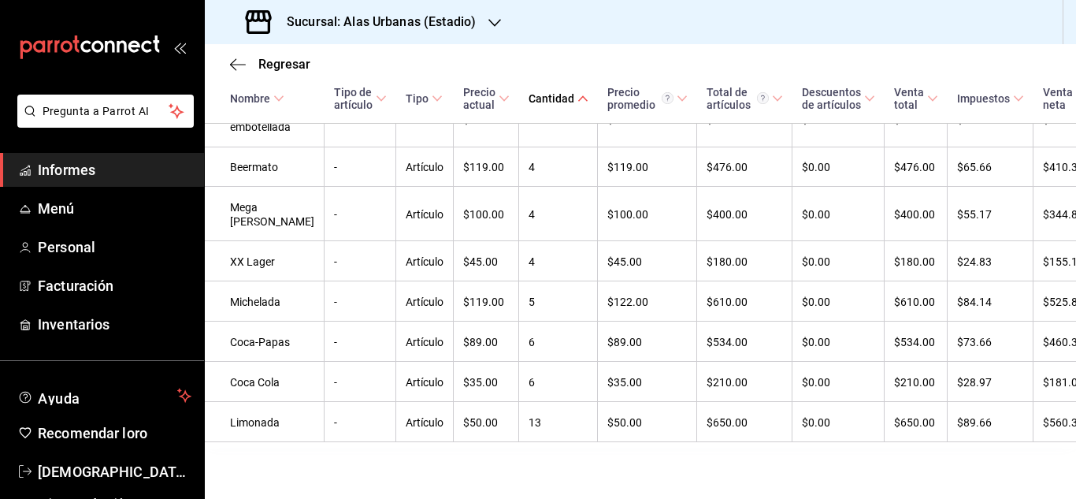
click at [549, 103] on span "Cantidad" at bounding box center [559, 99] width 60 height 13
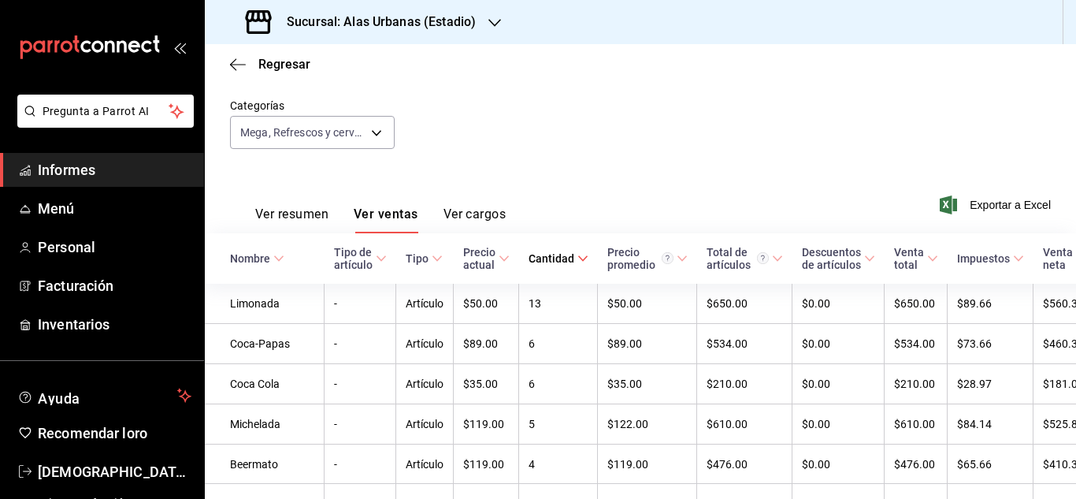
scroll to position [102, 0]
